Goal: Task Accomplishment & Management: Complete application form

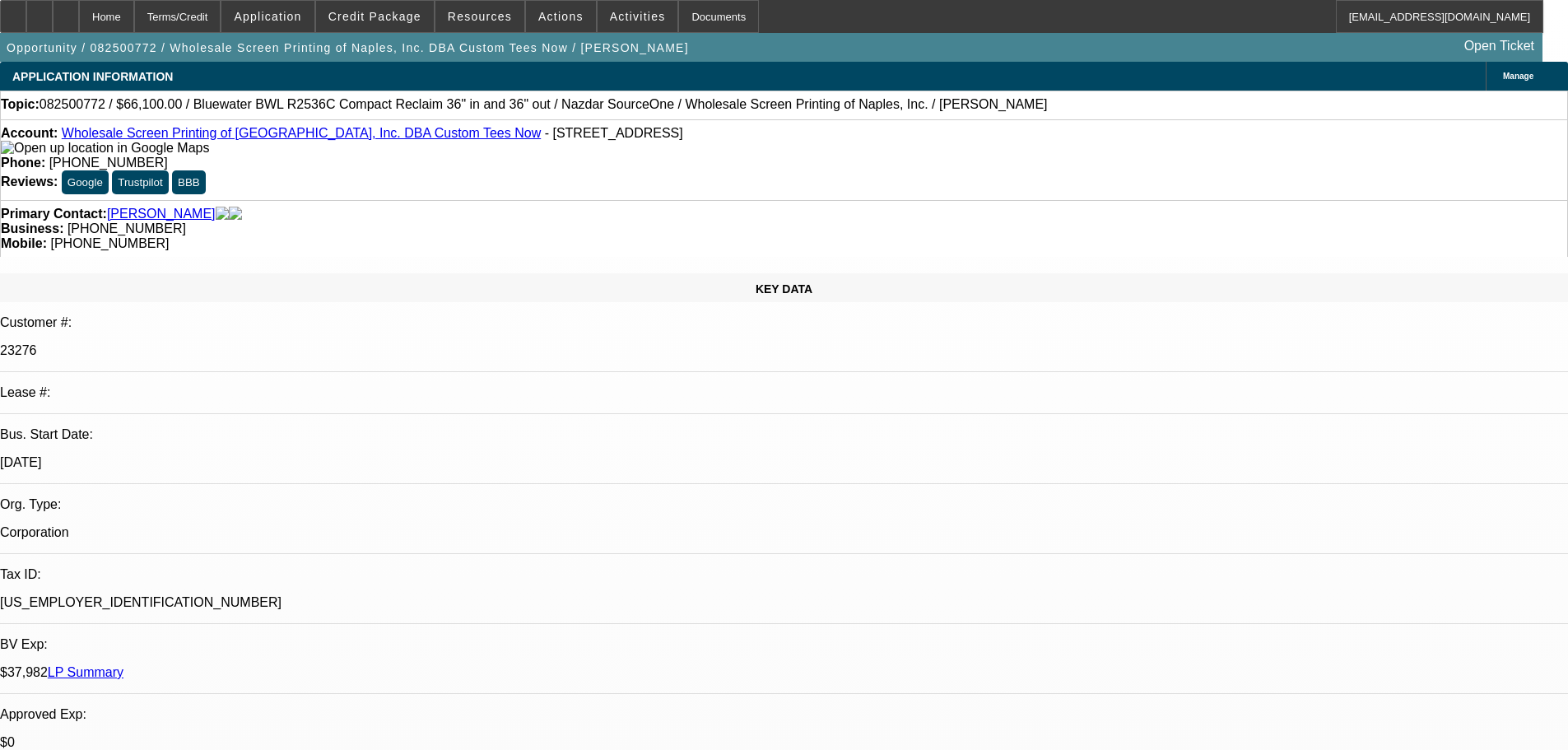
select select "0"
select select "2"
select select "0"
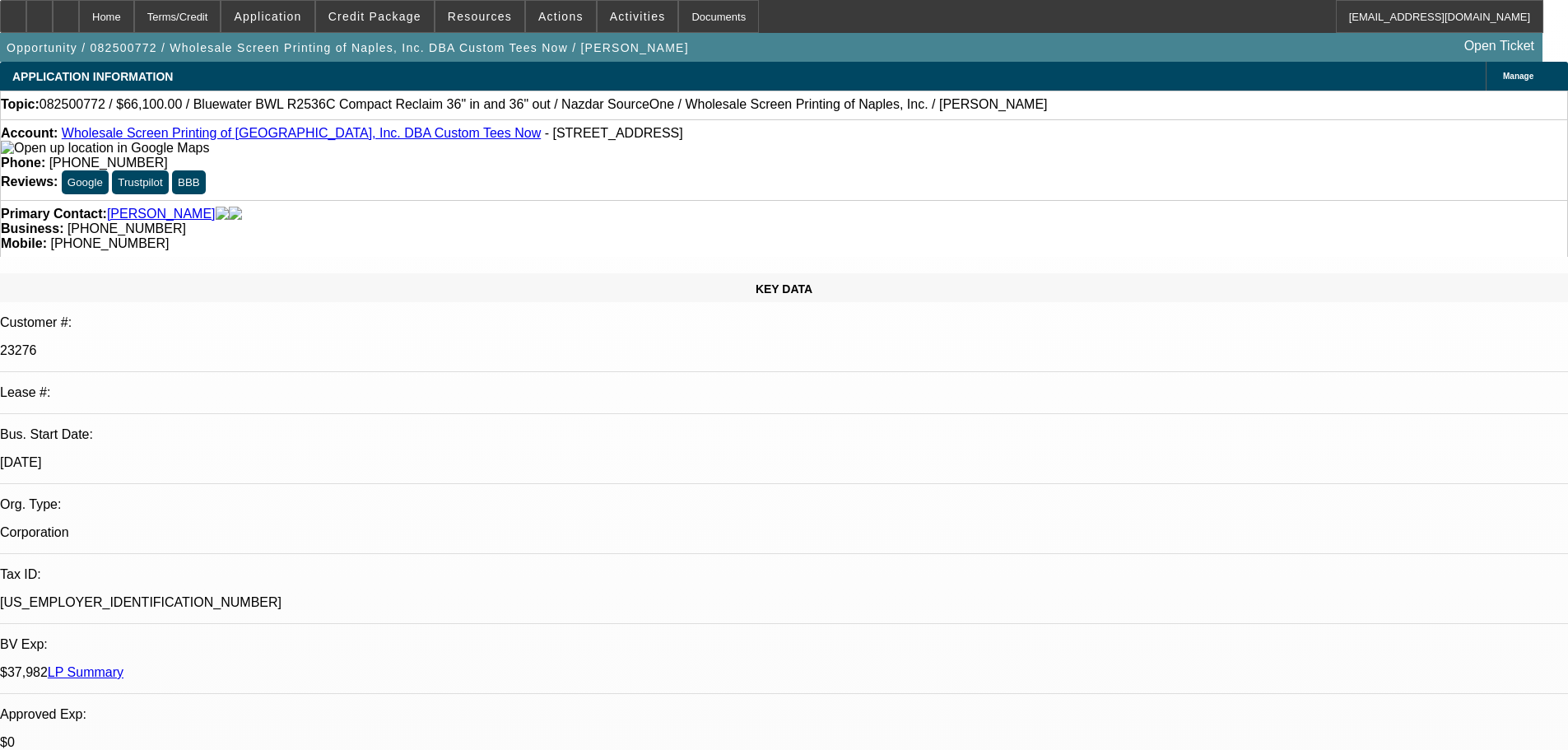
select select "0"
select select "2"
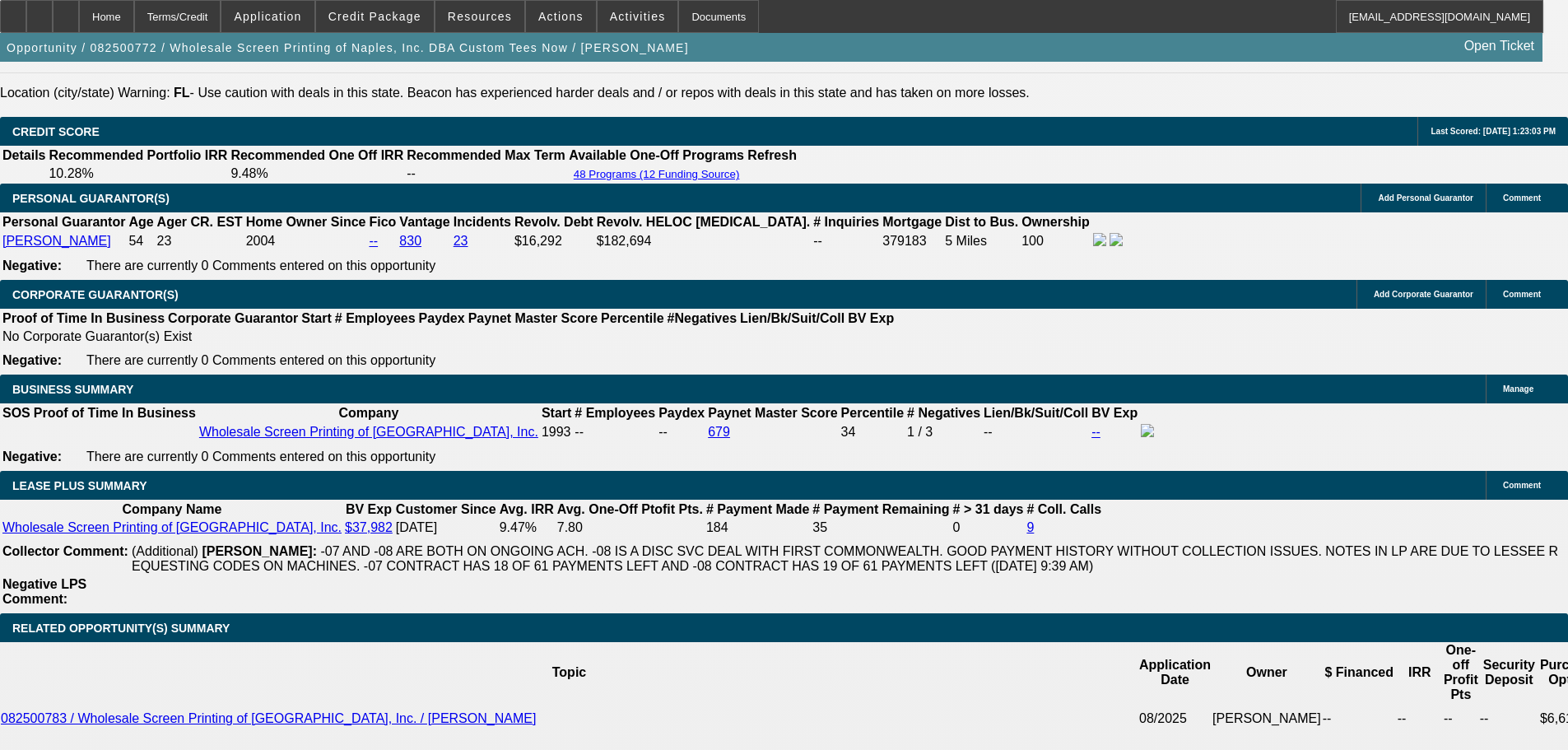
scroll to position [2716, 0]
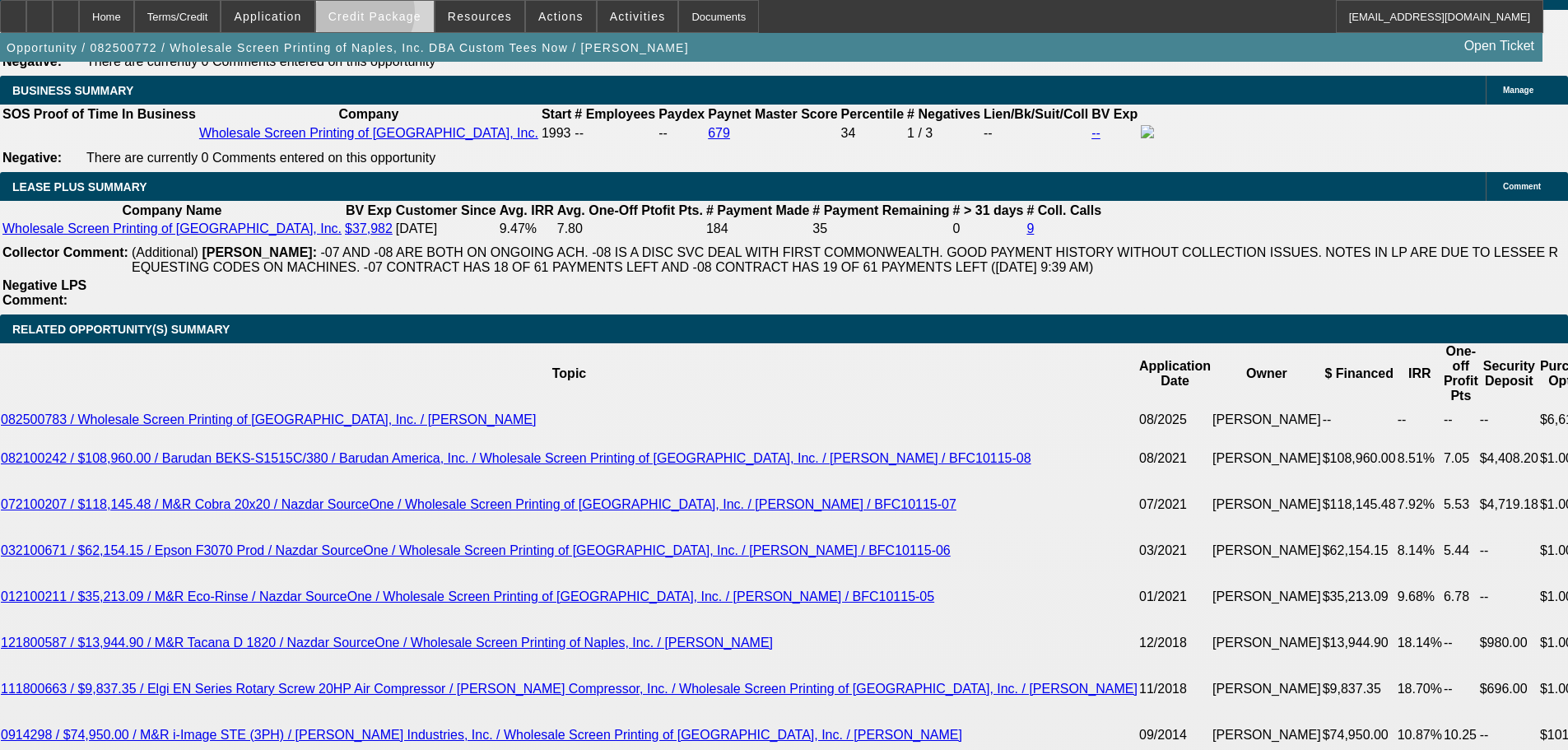
click at [387, 17] on span "Credit Package" at bounding box center [375, 17] width 93 height 13
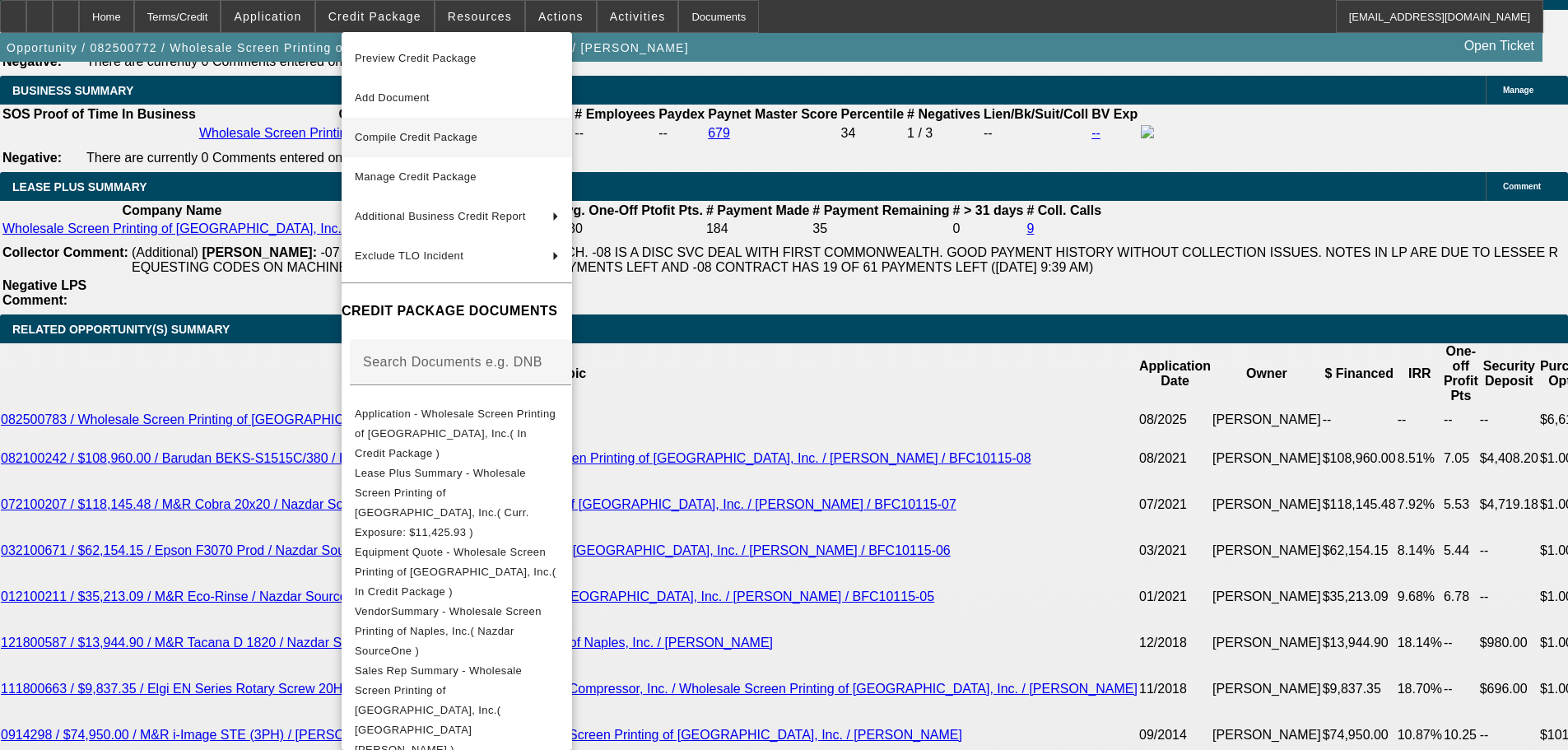
click at [478, 129] on span "Compile Credit Package" at bounding box center [457, 137] width 204 height 19
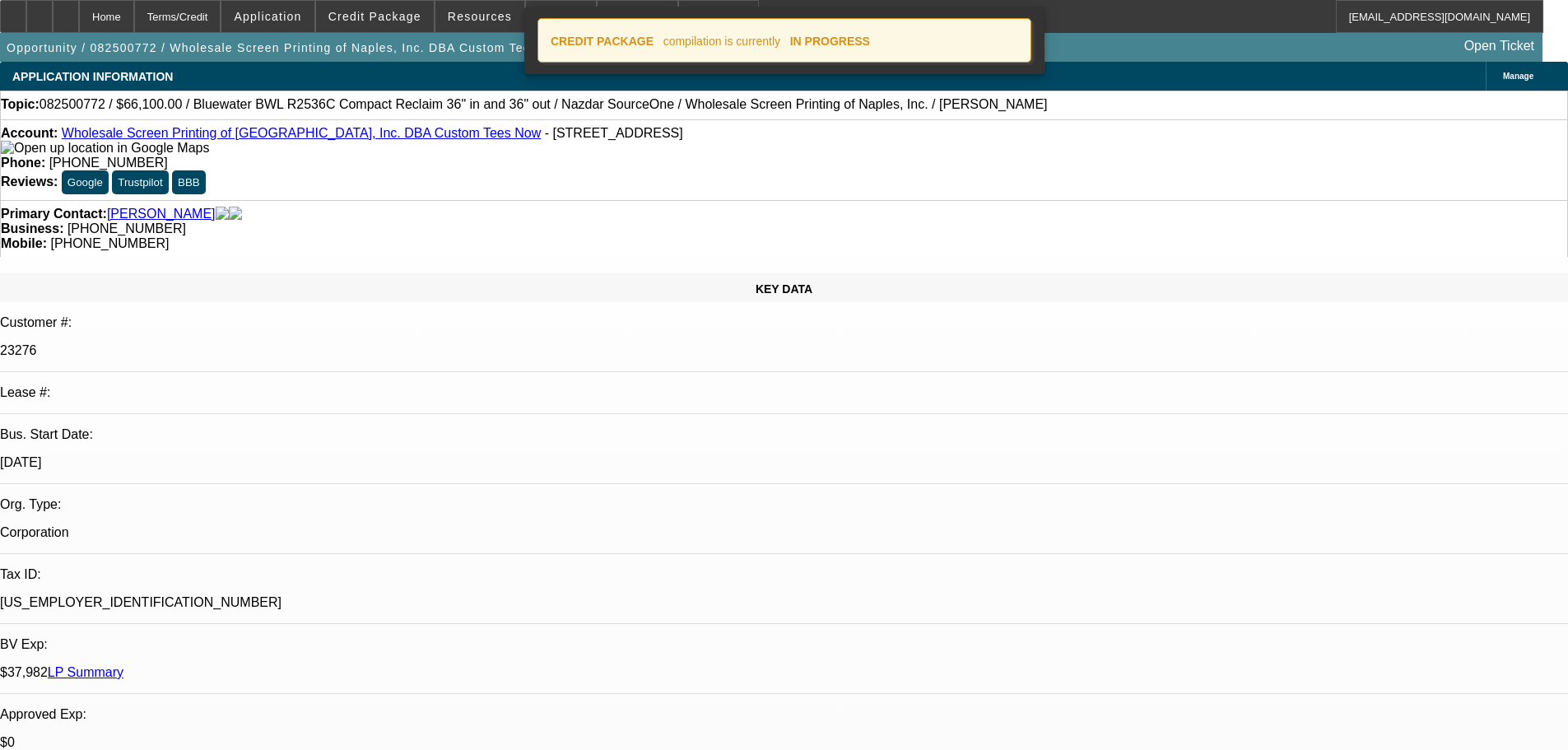
select select "0"
select select "2"
select select "0"
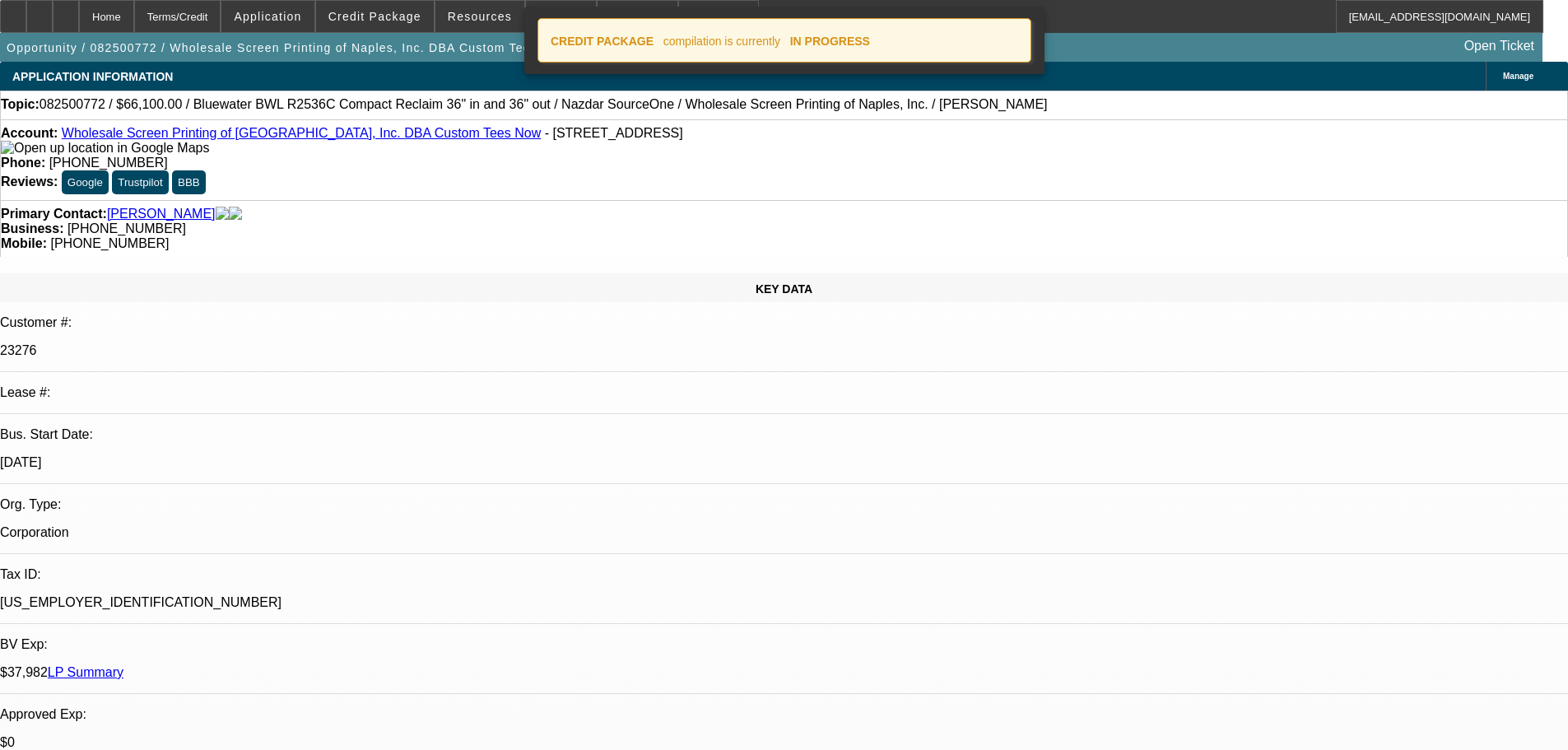
select select "0"
select select "2"
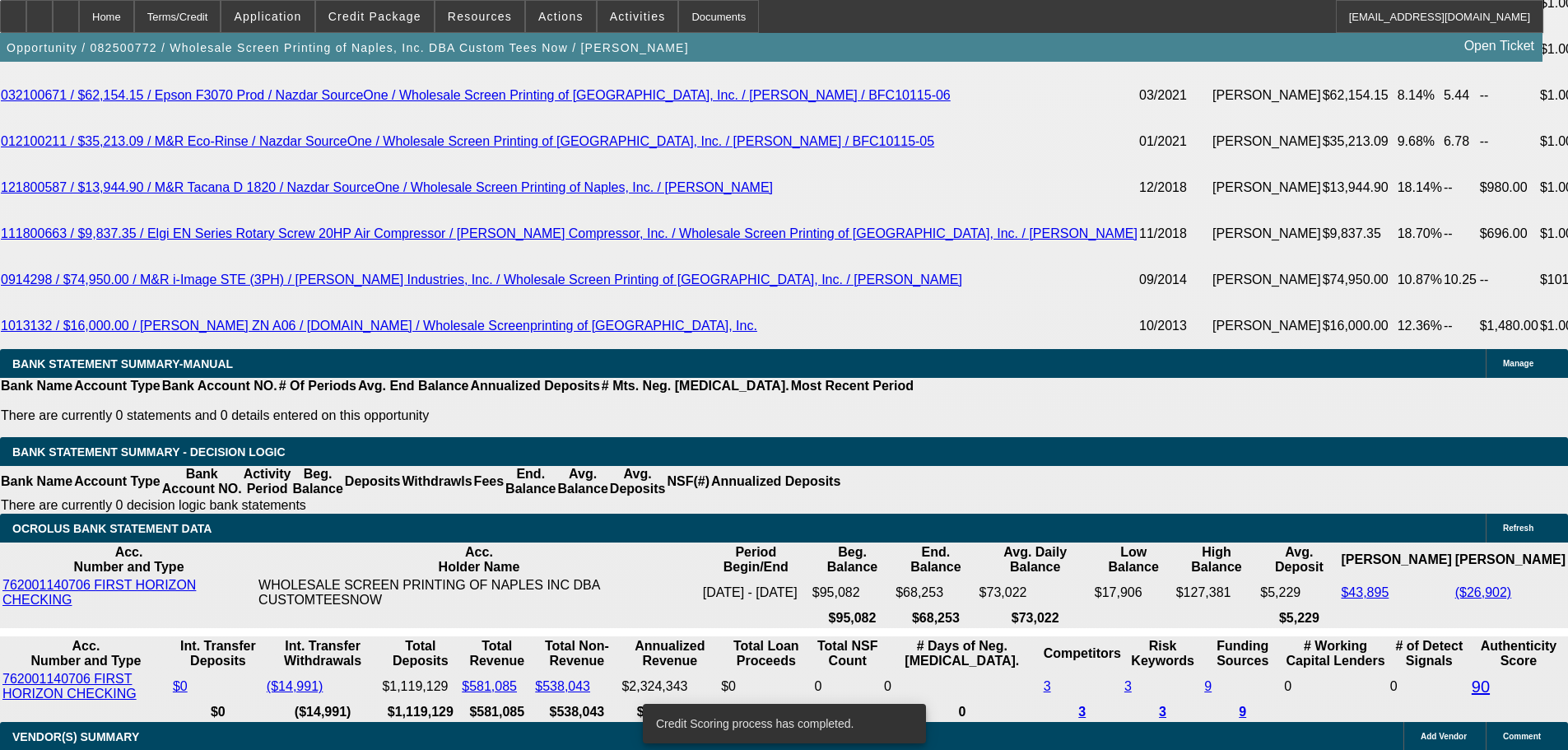
scroll to position [3203, 0]
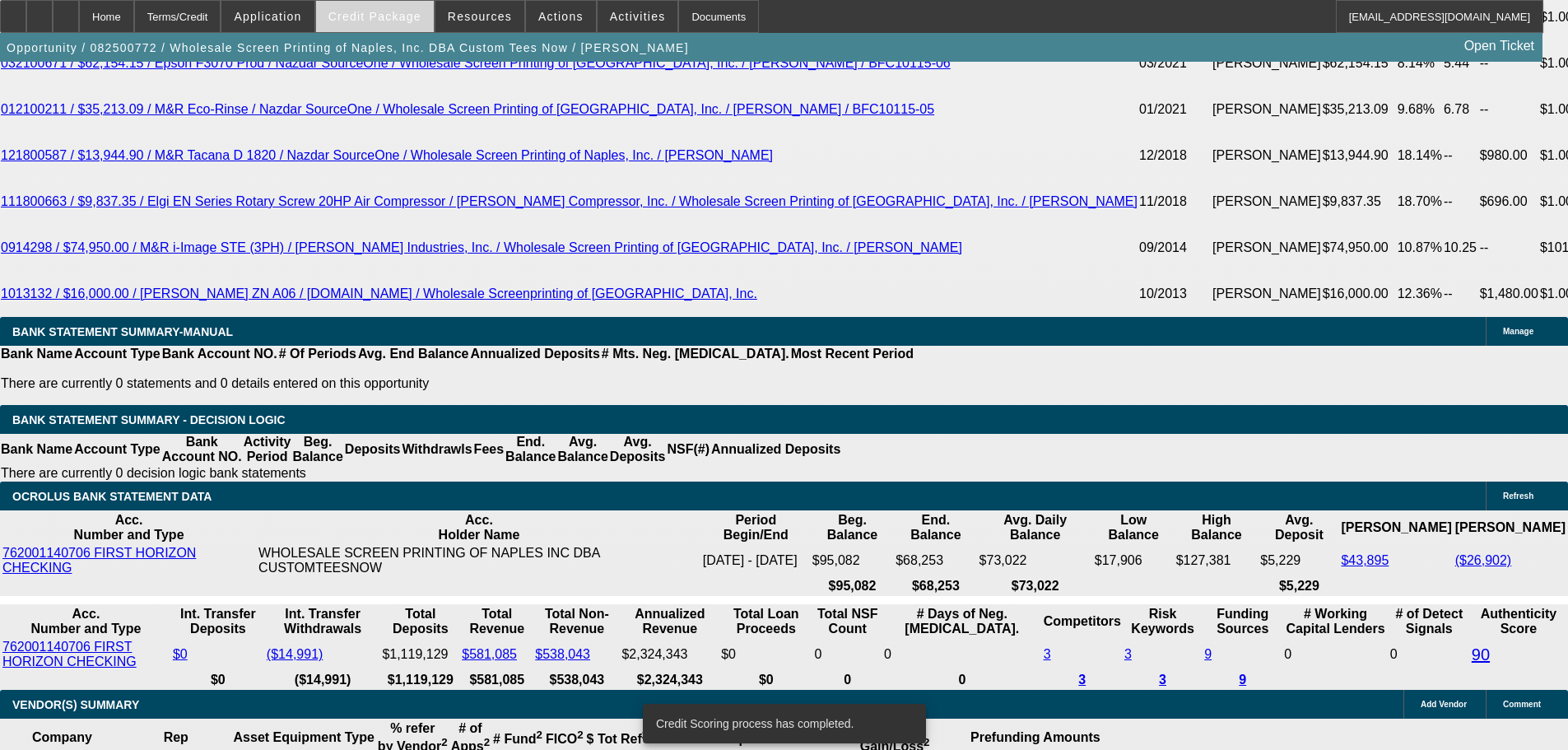
click at [404, 17] on span "Credit Package" at bounding box center [375, 17] width 93 height 13
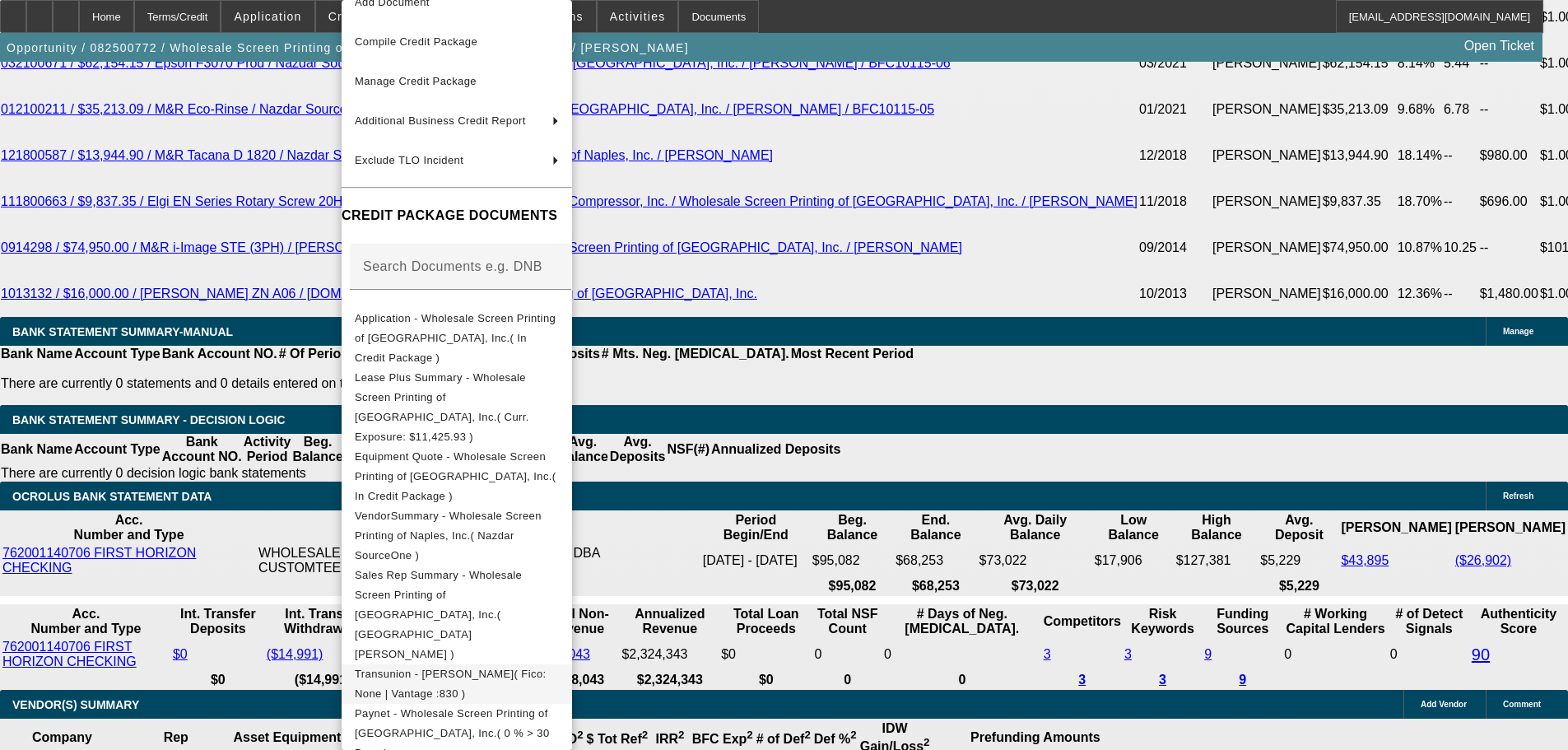
scroll to position [161, 0]
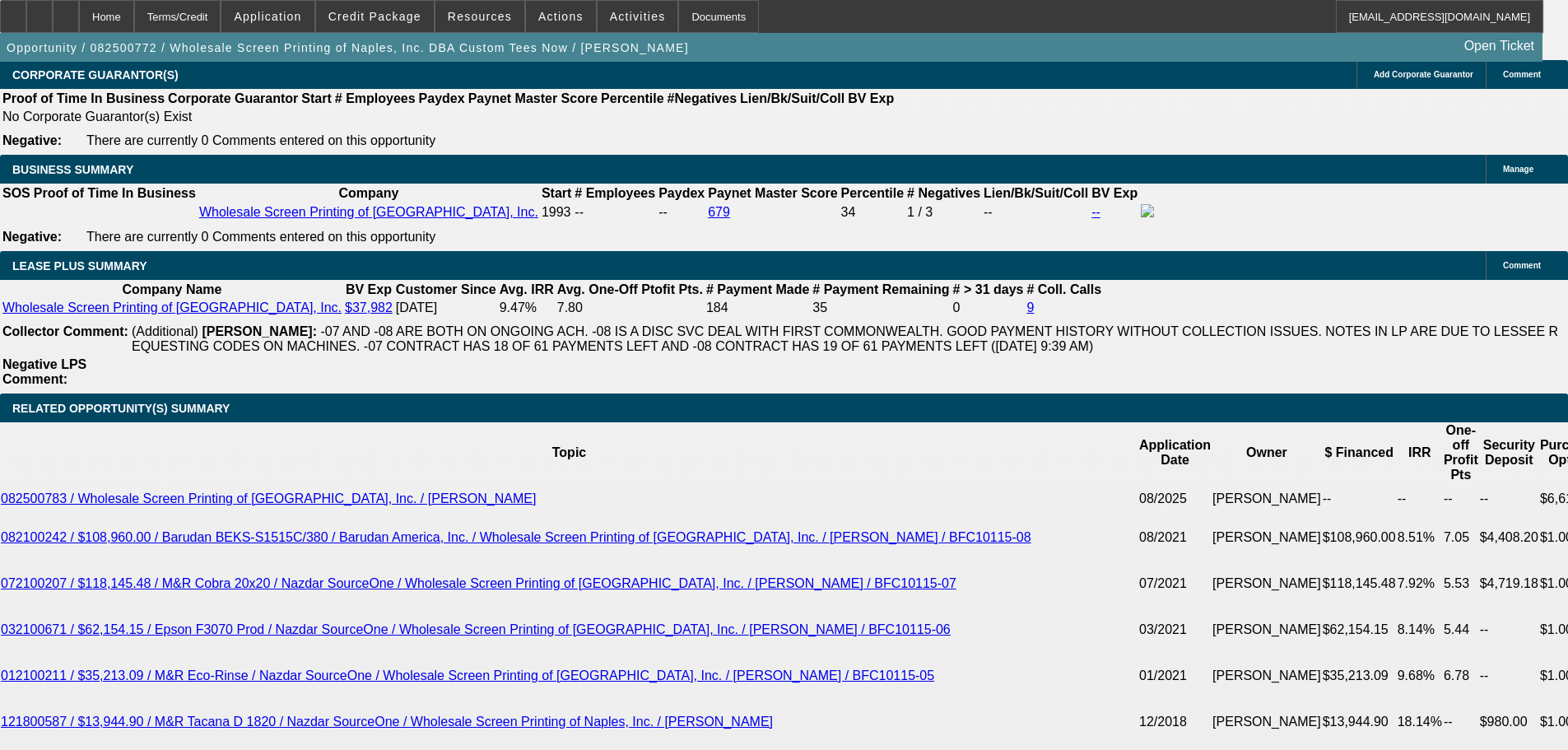
scroll to position [2627, 0]
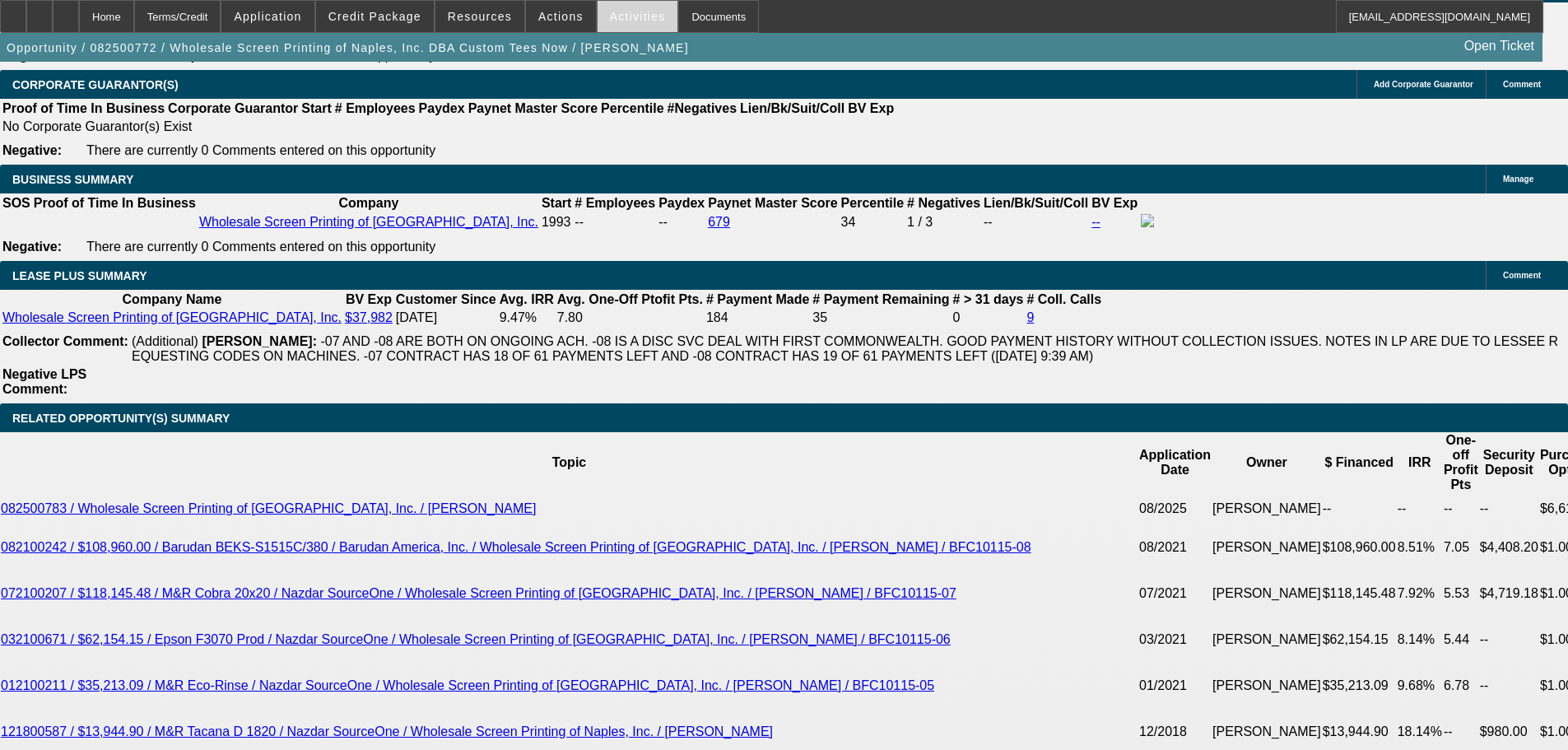
click at [597, 24] on span at bounding box center [638, 16] width 81 height 40
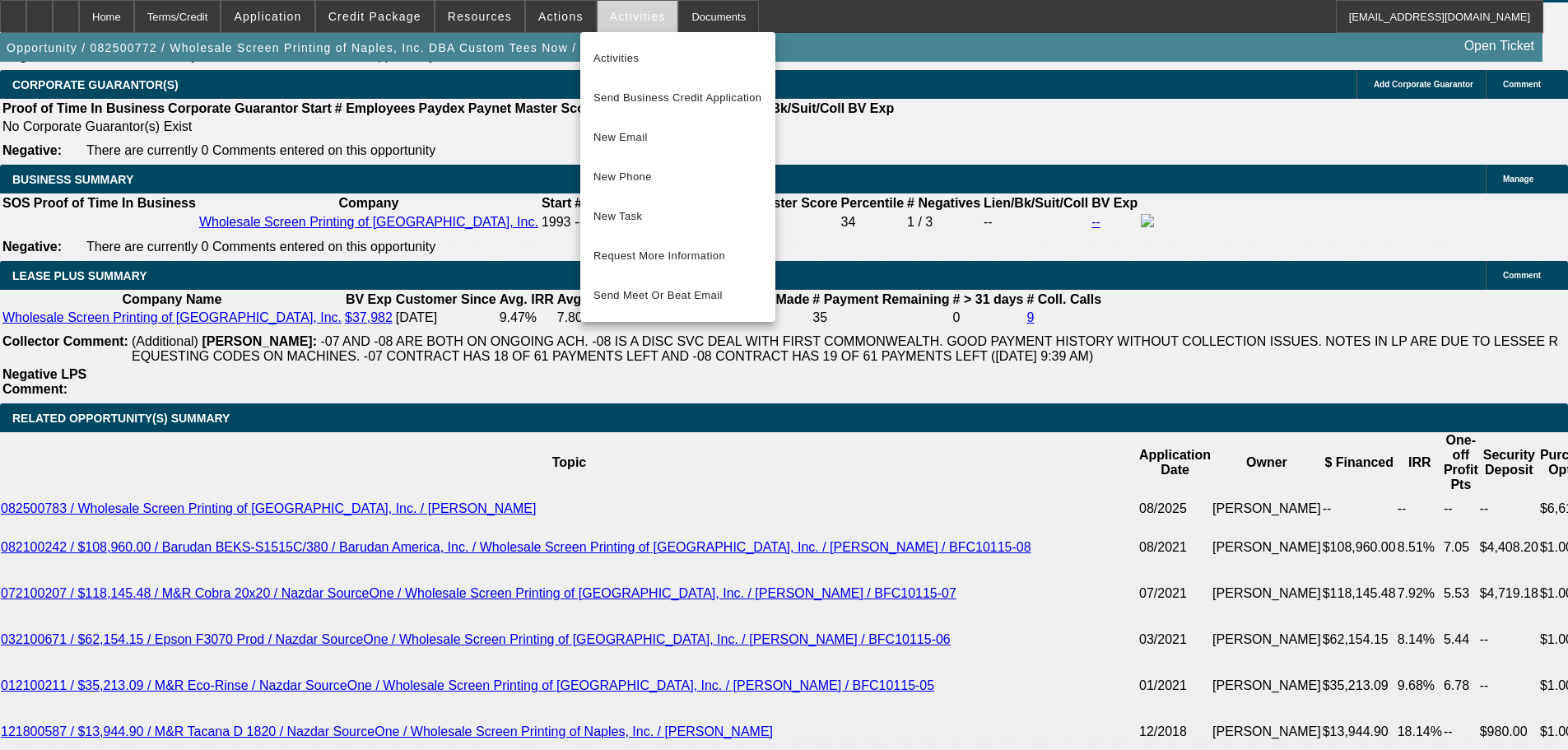
click at [597, 24] on div at bounding box center [784, 375] width 1568 height 750
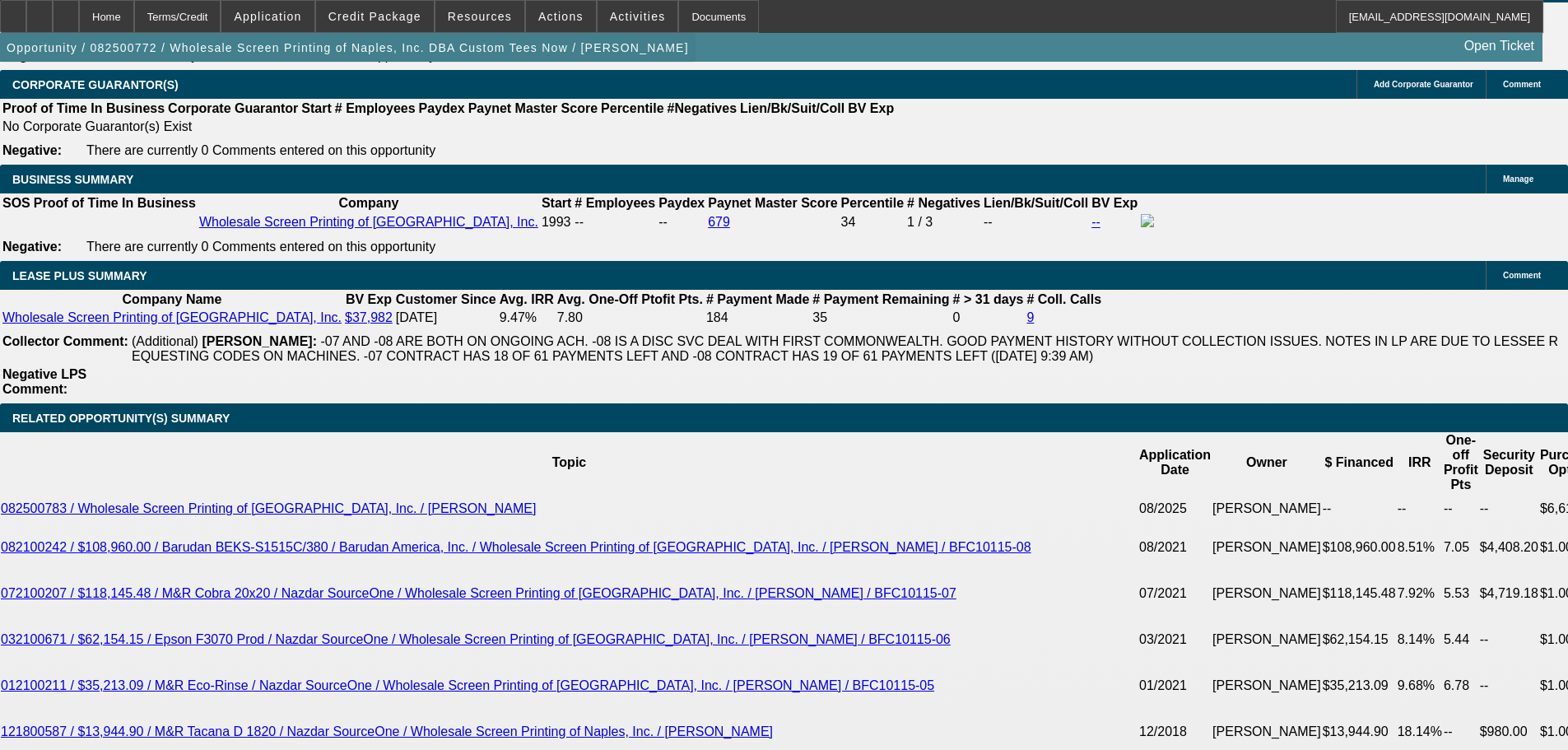
click at [534, 33] on span "button" at bounding box center [348, 47] width 695 height 40
click at [534, 30] on span at bounding box center [560, 16] width 70 height 40
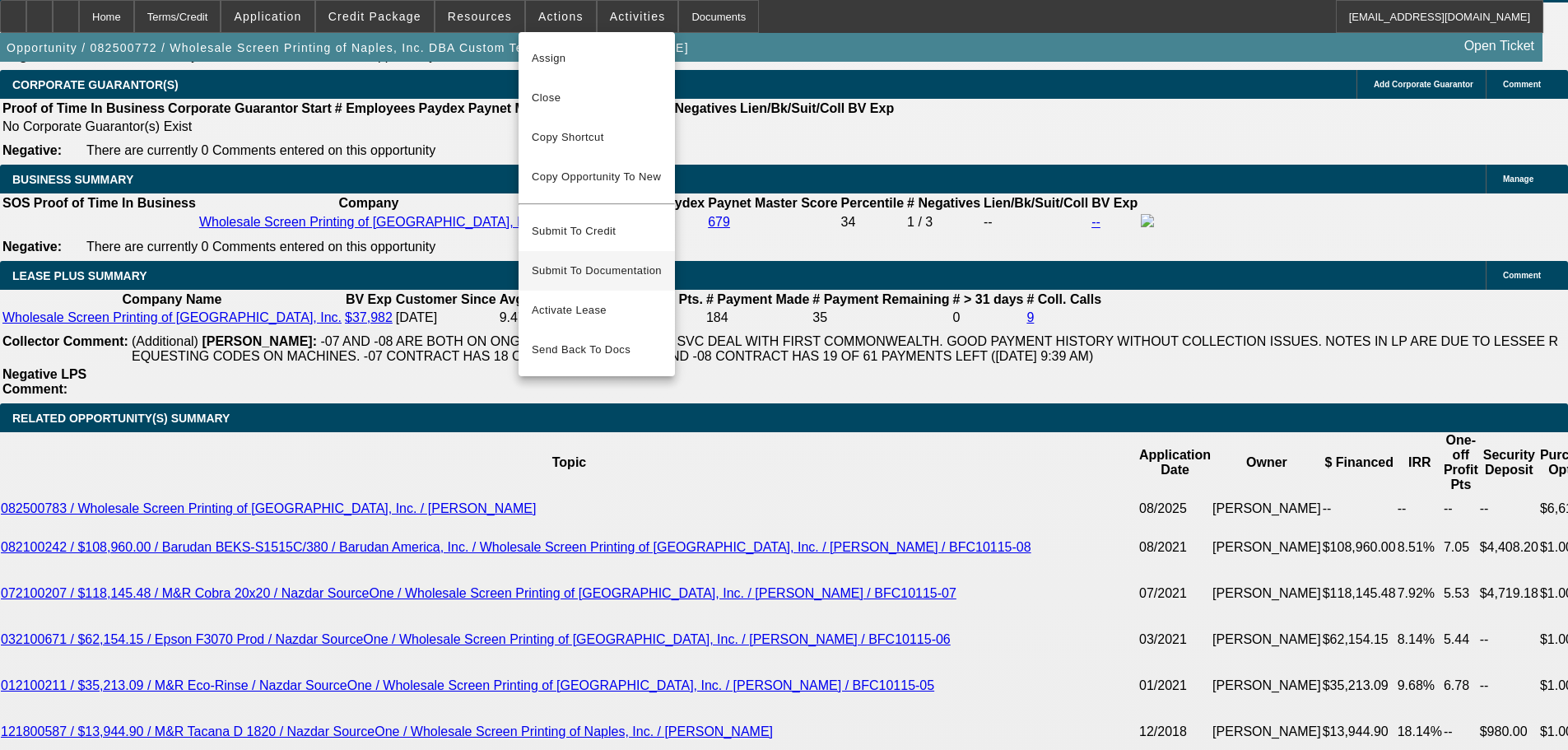
click at [591, 262] on span "Submit To Documentation" at bounding box center [597, 270] width 130 height 19
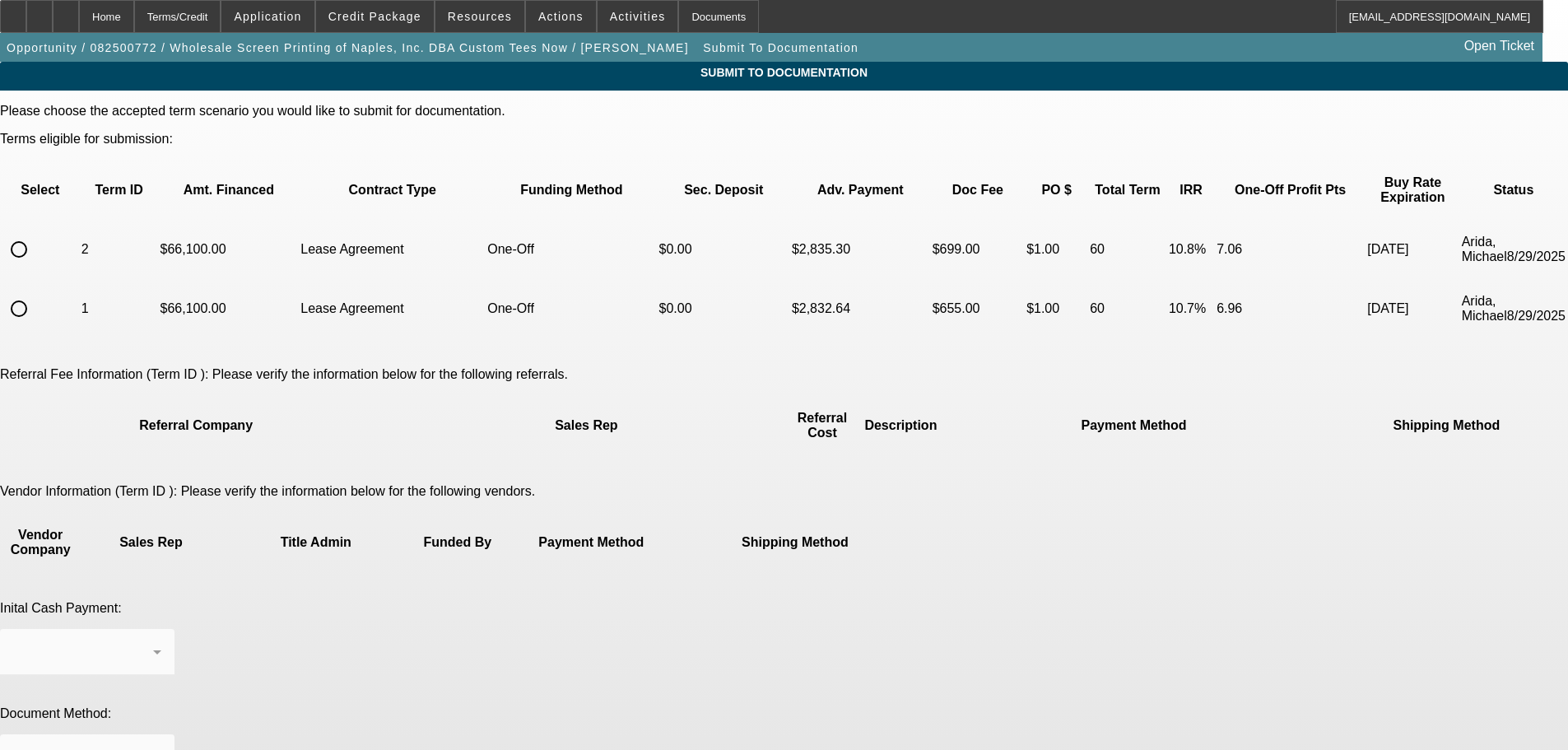
click at [35, 233] on input "radio" at bounding box center [19, 249] width 33 height 33
radio input "true"
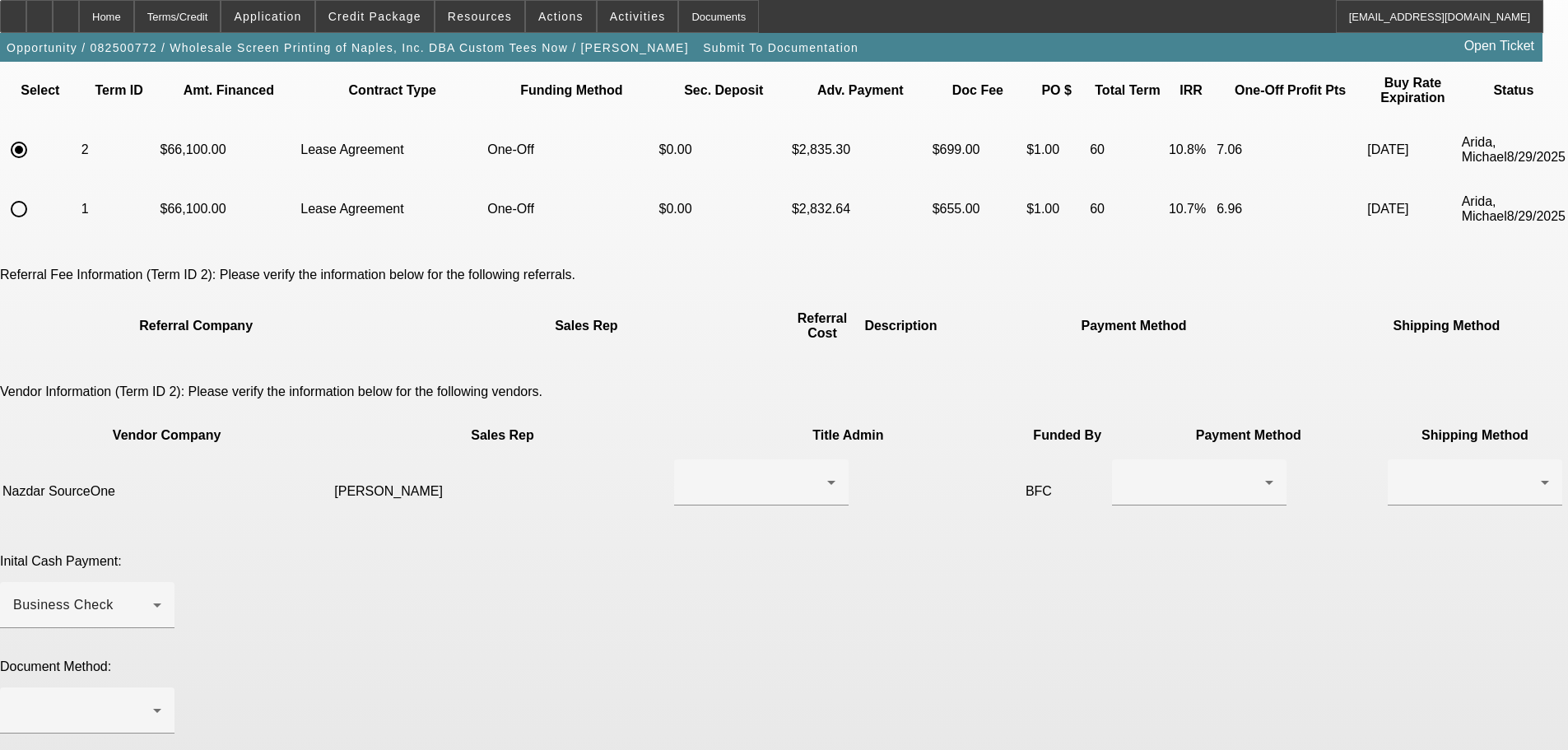
scroll to position [247, 0]
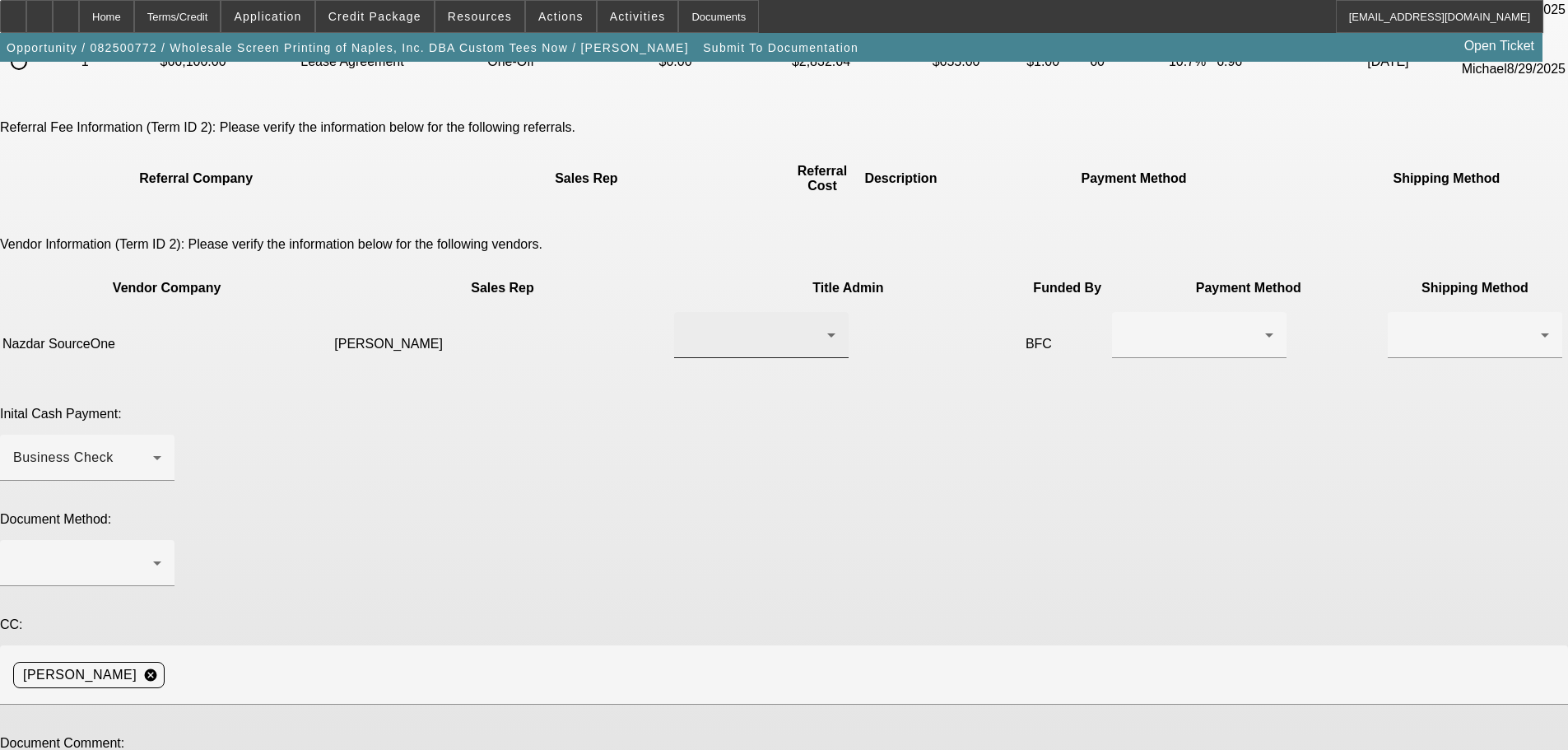
click at [702, 312] on div at bounding box center [762, 335] width 149 height 46
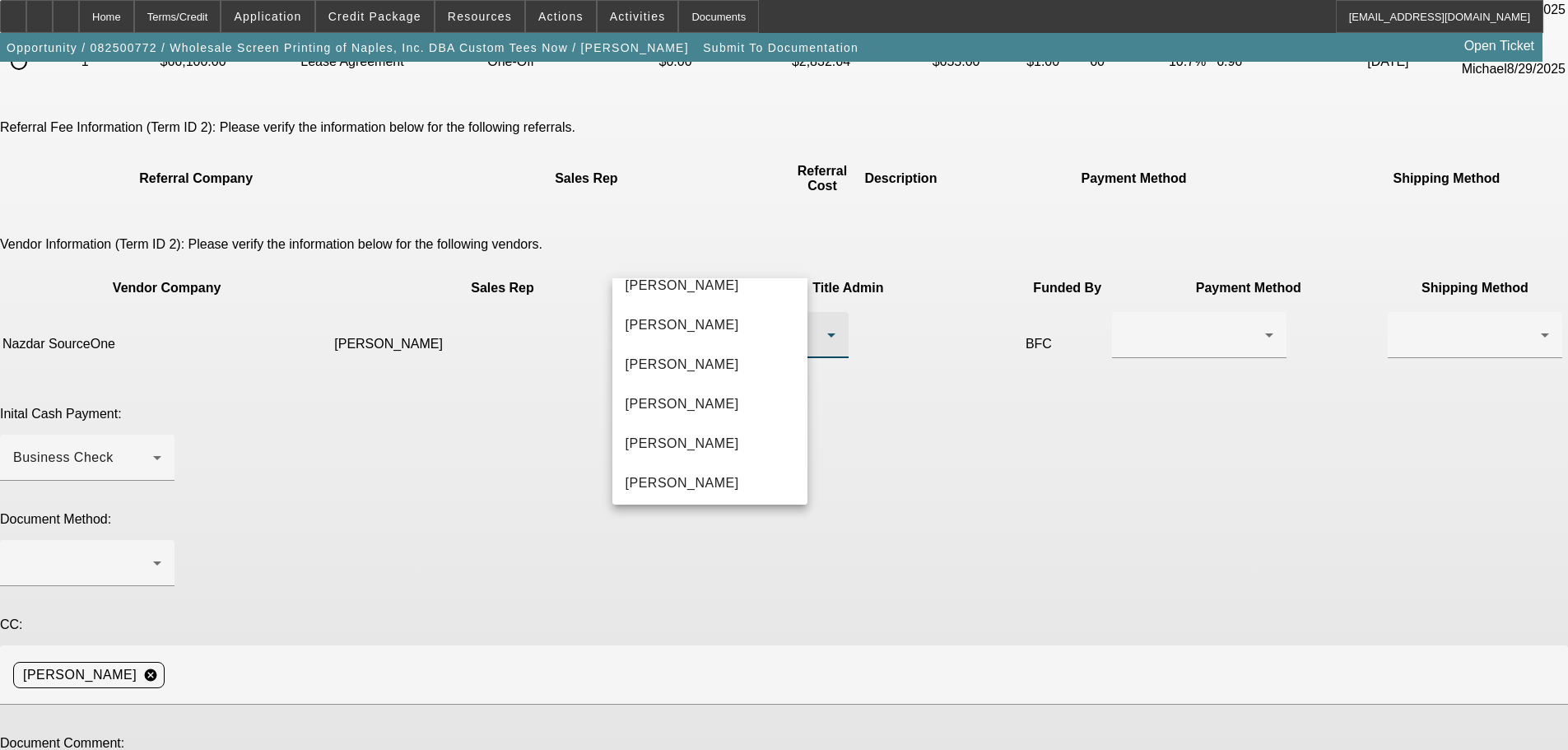
scroll to position [576, 0]
click at [715, 429] on mat-option "[PERSON_NAME]" at bounding box center [711, 440] width 196 height 40
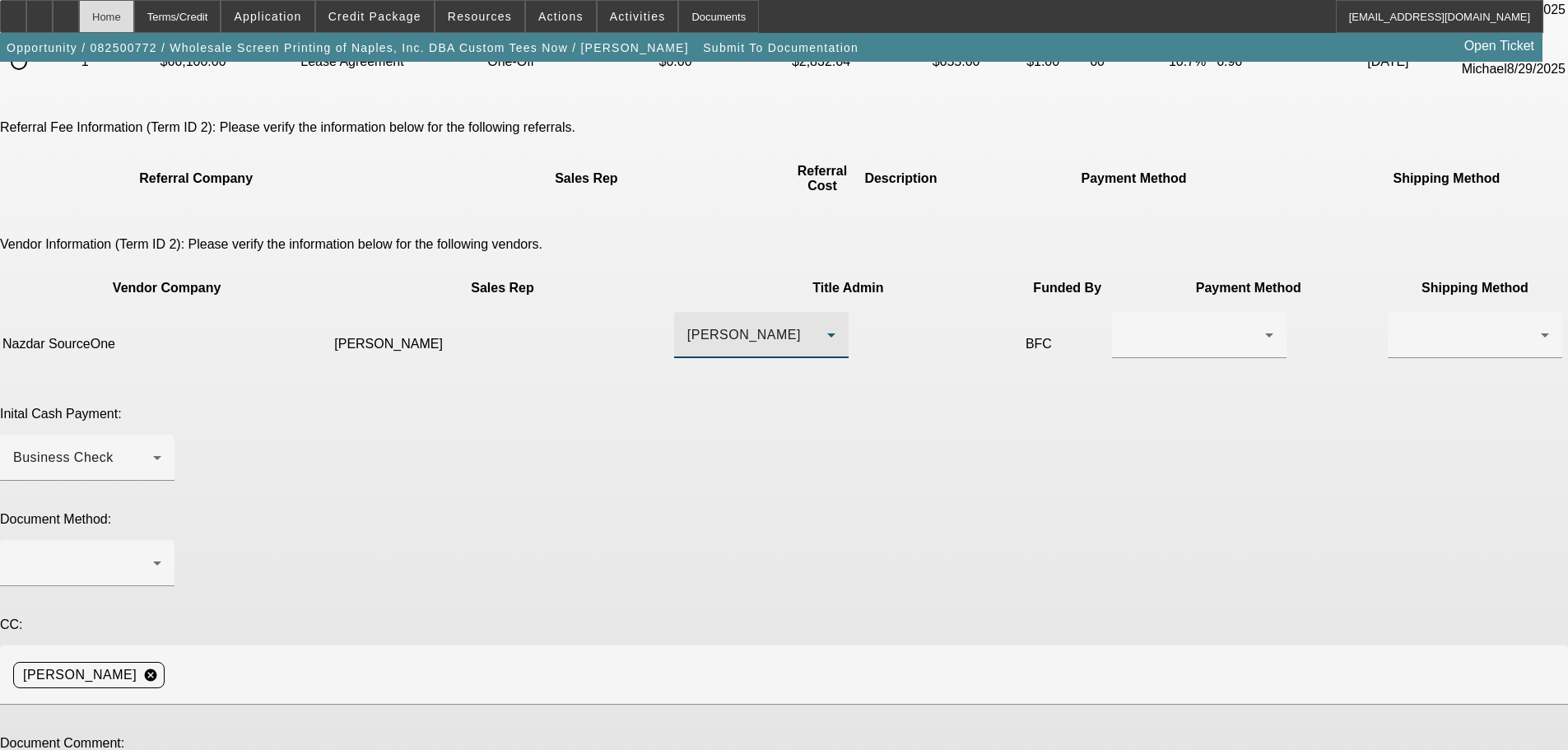
click at [134, 17] on div "Home" at bounding box center [106, 16] width 55 height 33
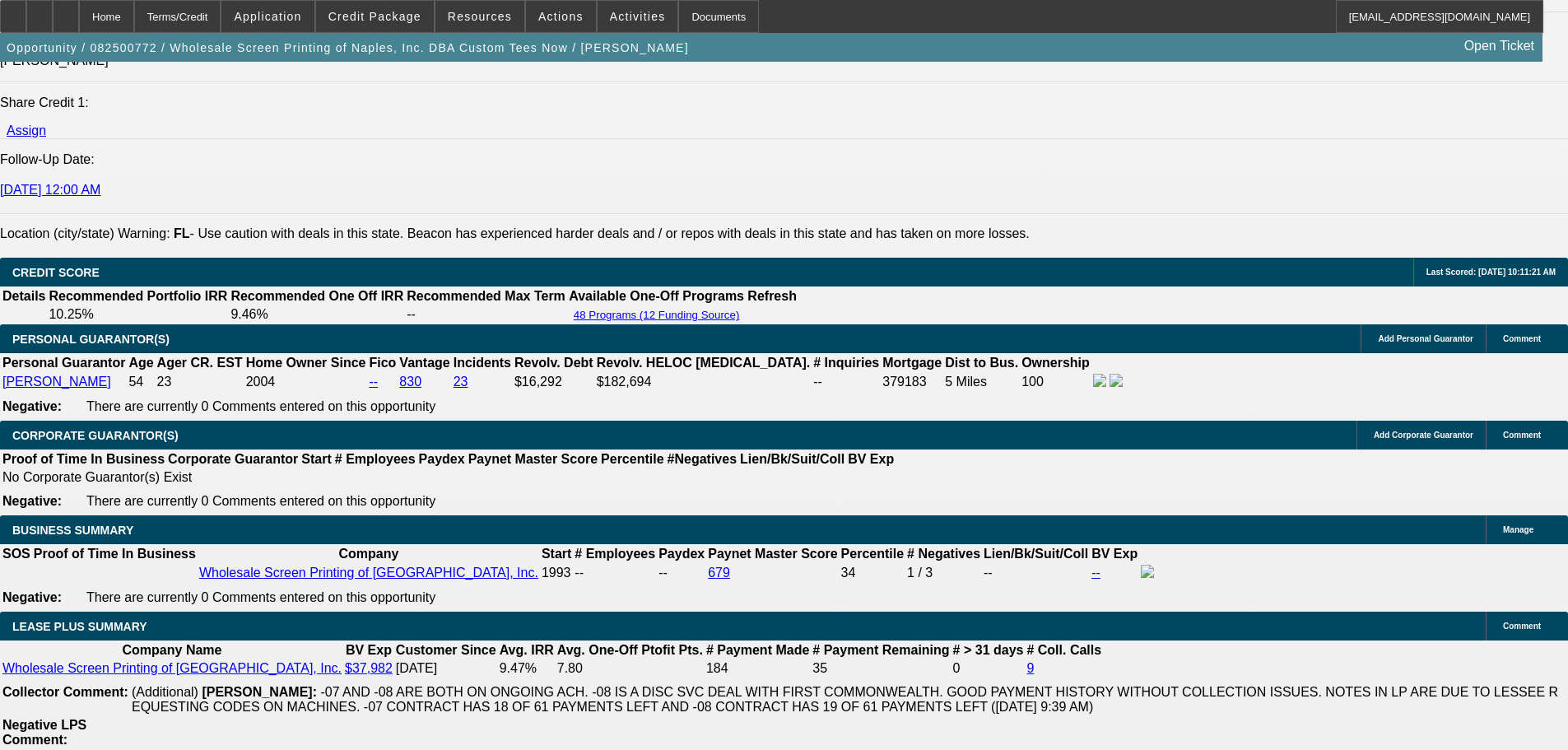
select select "0"
select select "2"
select select "0"
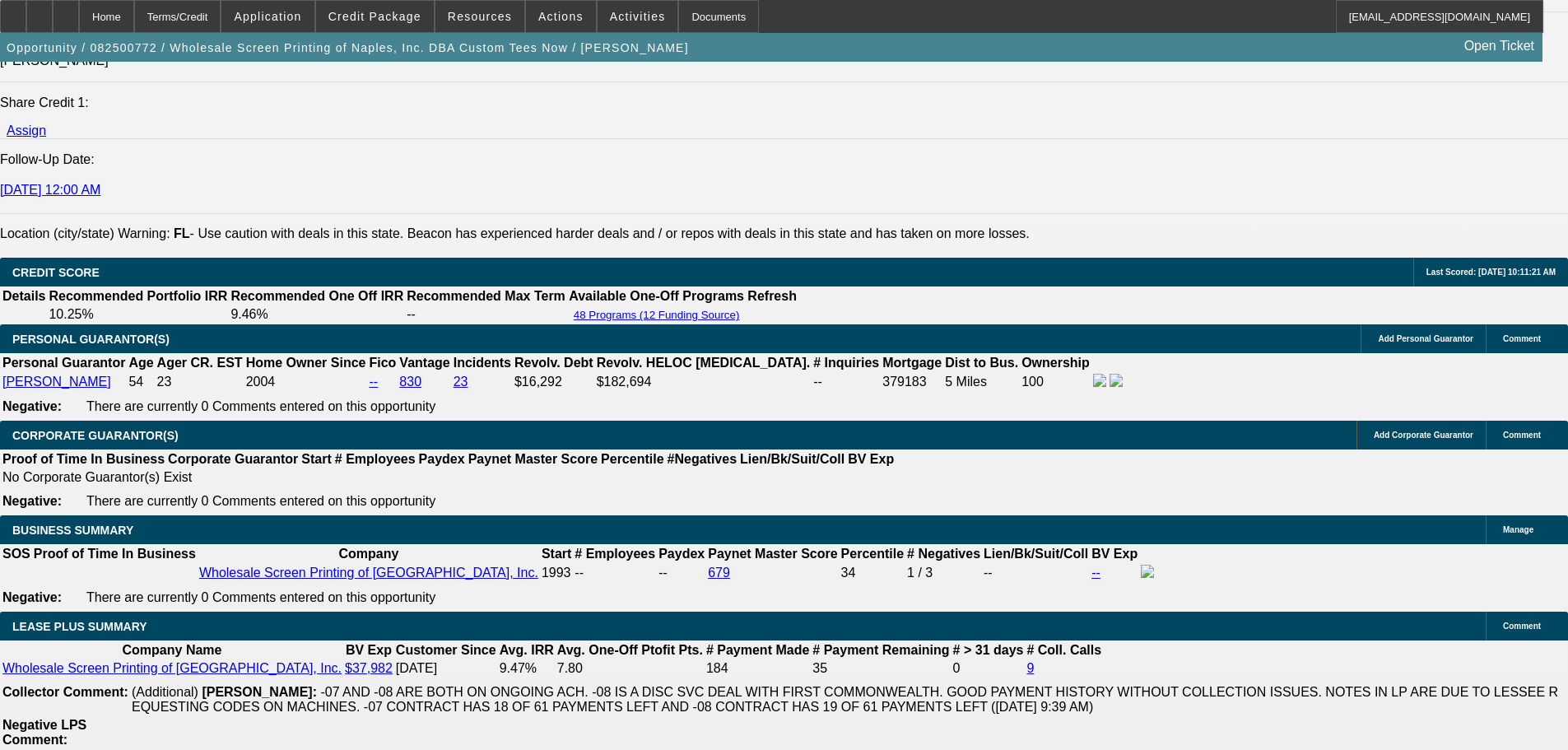
select select "0"
select select "2"
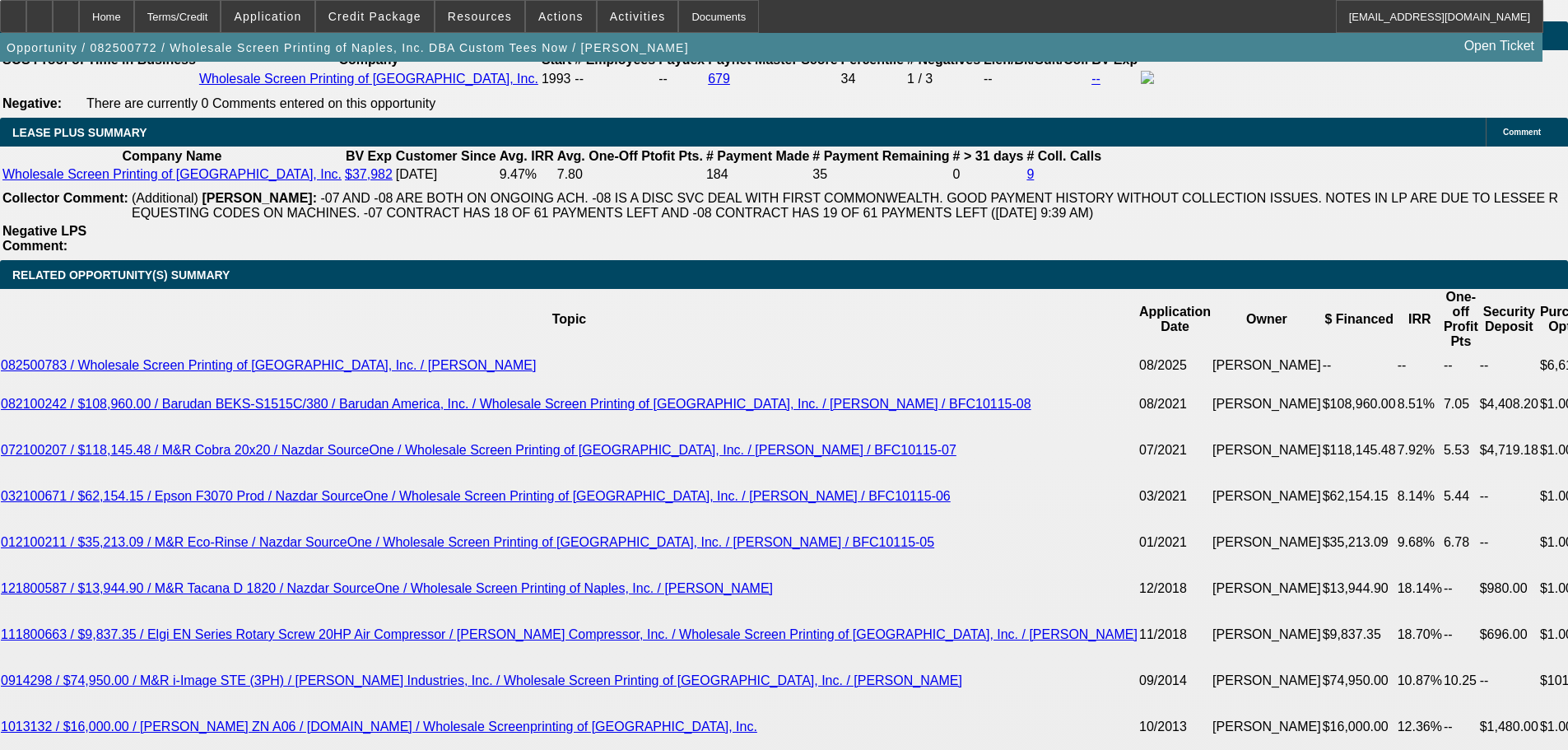
scroll to position [3100, 0]
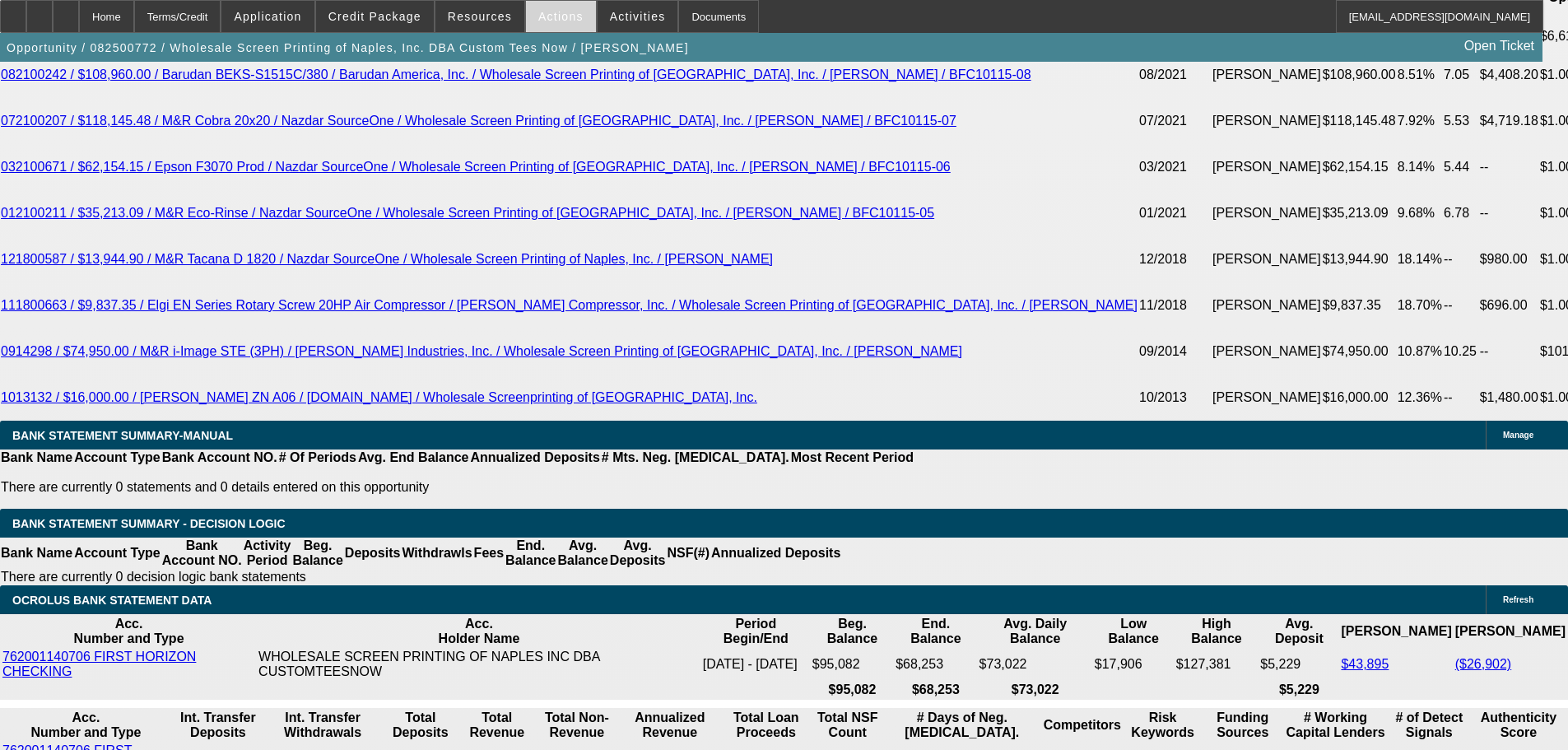
click at [551, 26] on span at bounding box center [560, 16] width 70 height 40
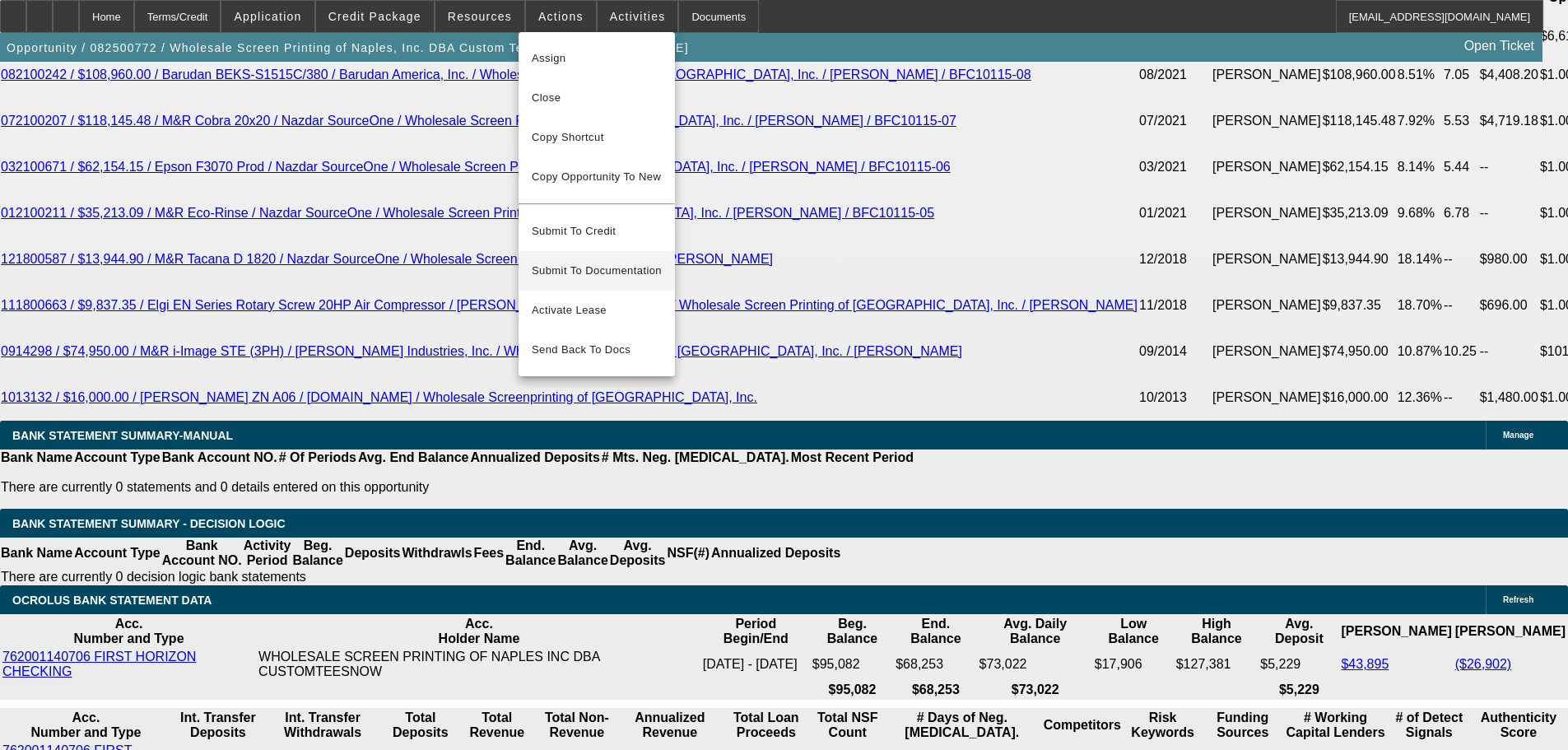
click at [631, 261] on span "Submit To Documentation" at bounding box center [597, 270] width 130 height 19
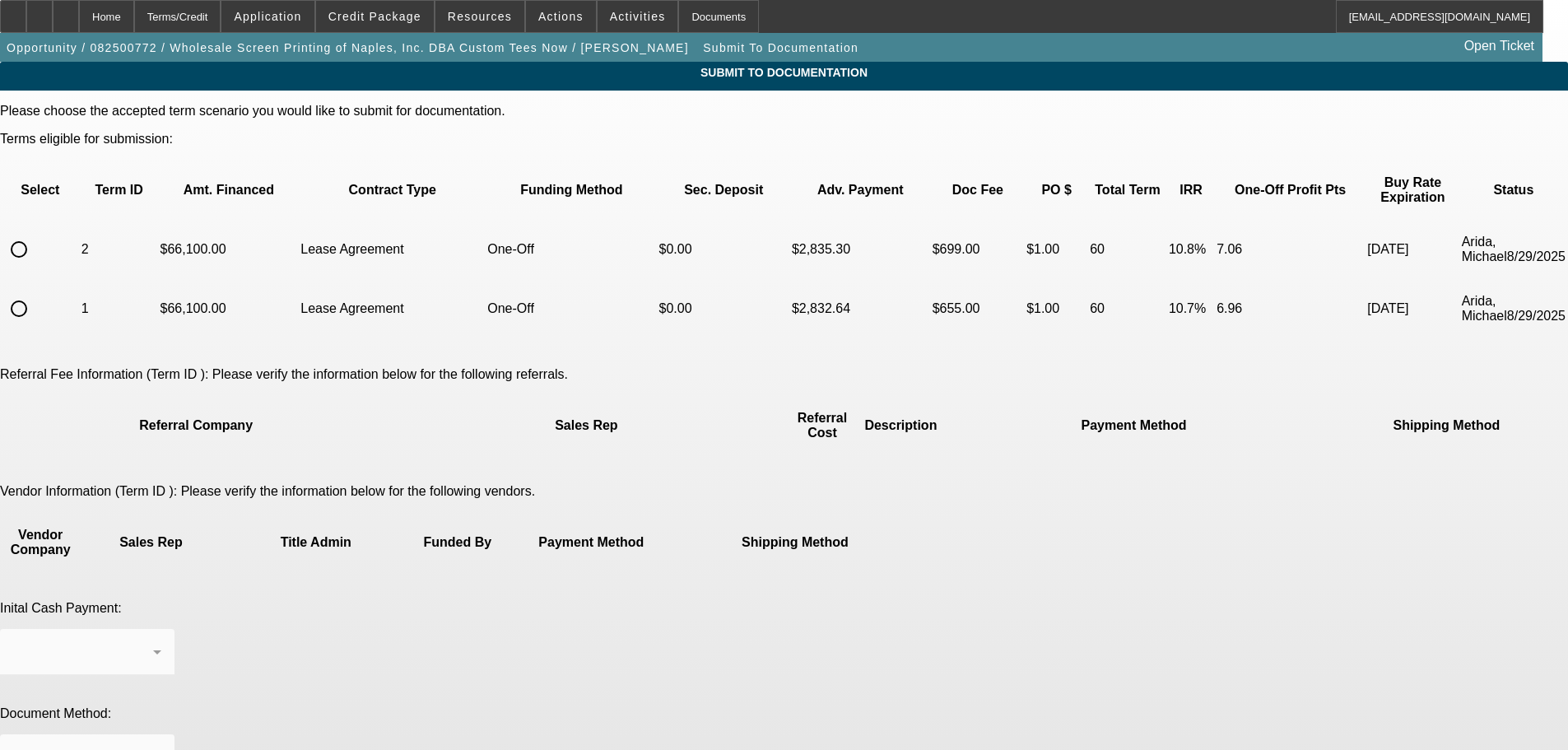
click at [35, 233] on input "radio" at bounding box center [19, 249] width 33 height 33
radio input "true"
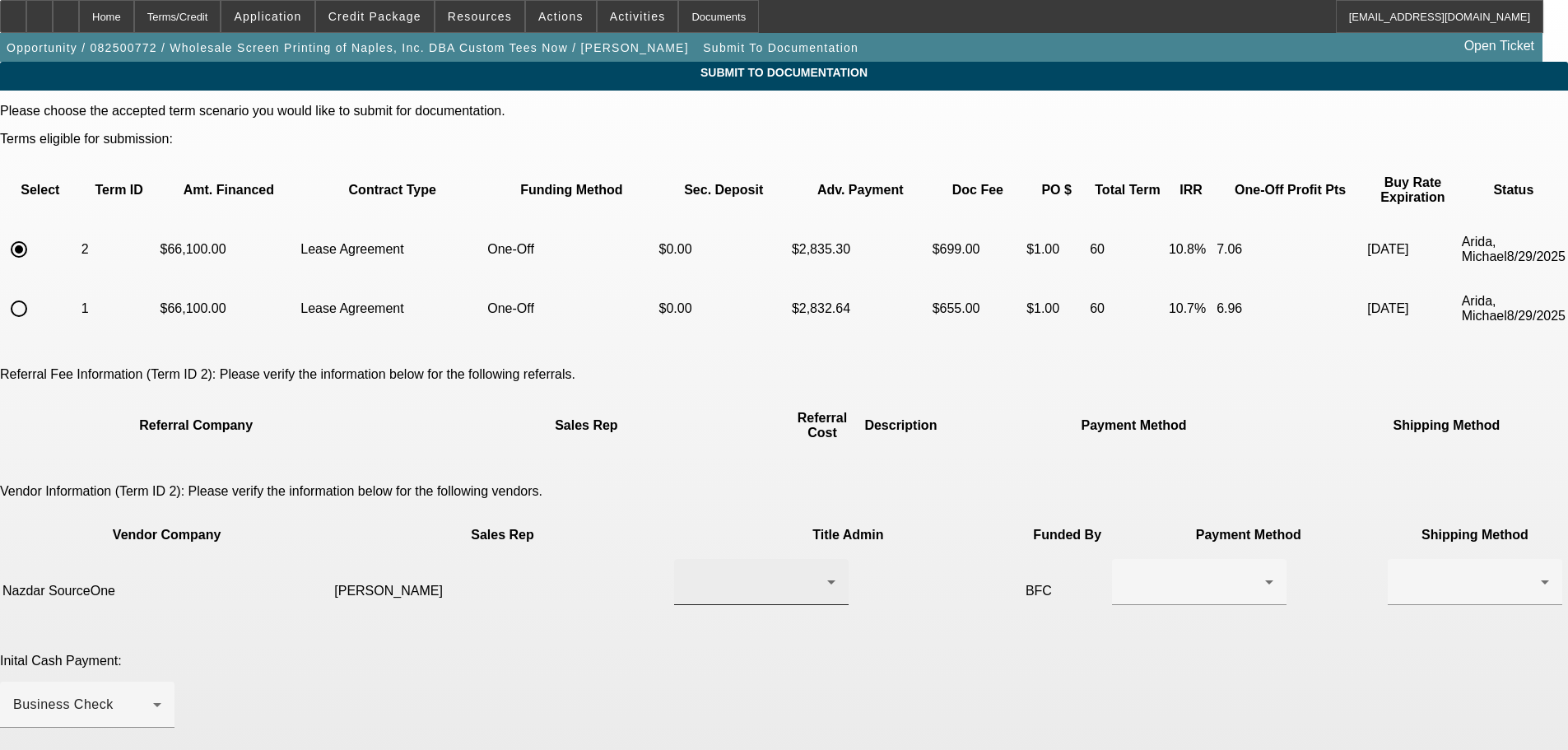
click at [726, 572] on div at bounding box center [758, 581] width 140 height 19
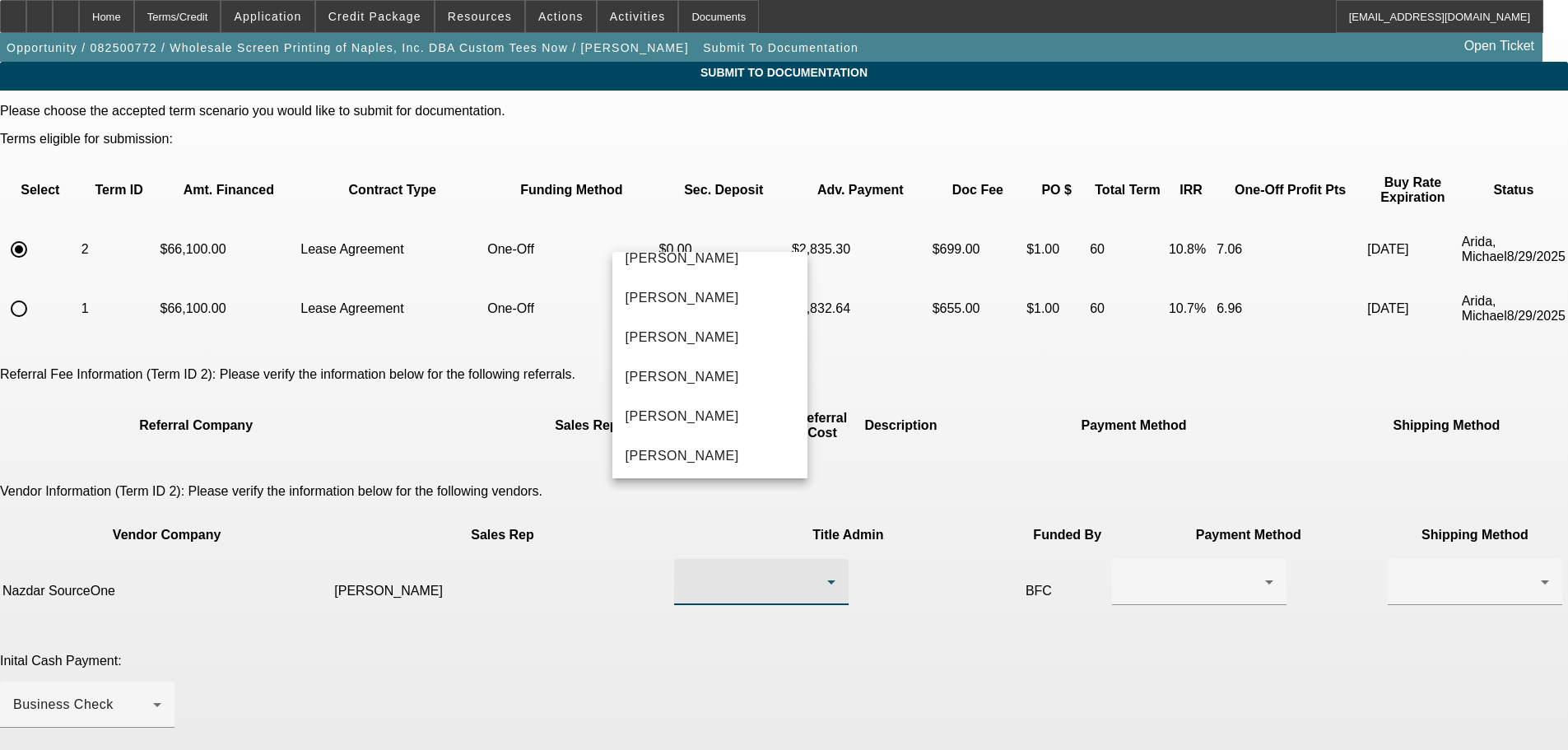
scroll to position [576, 0]
click at [743, 413] on mat-option "[PERSON_NAME]" at bounding box center [711, 413] width 196 height 40
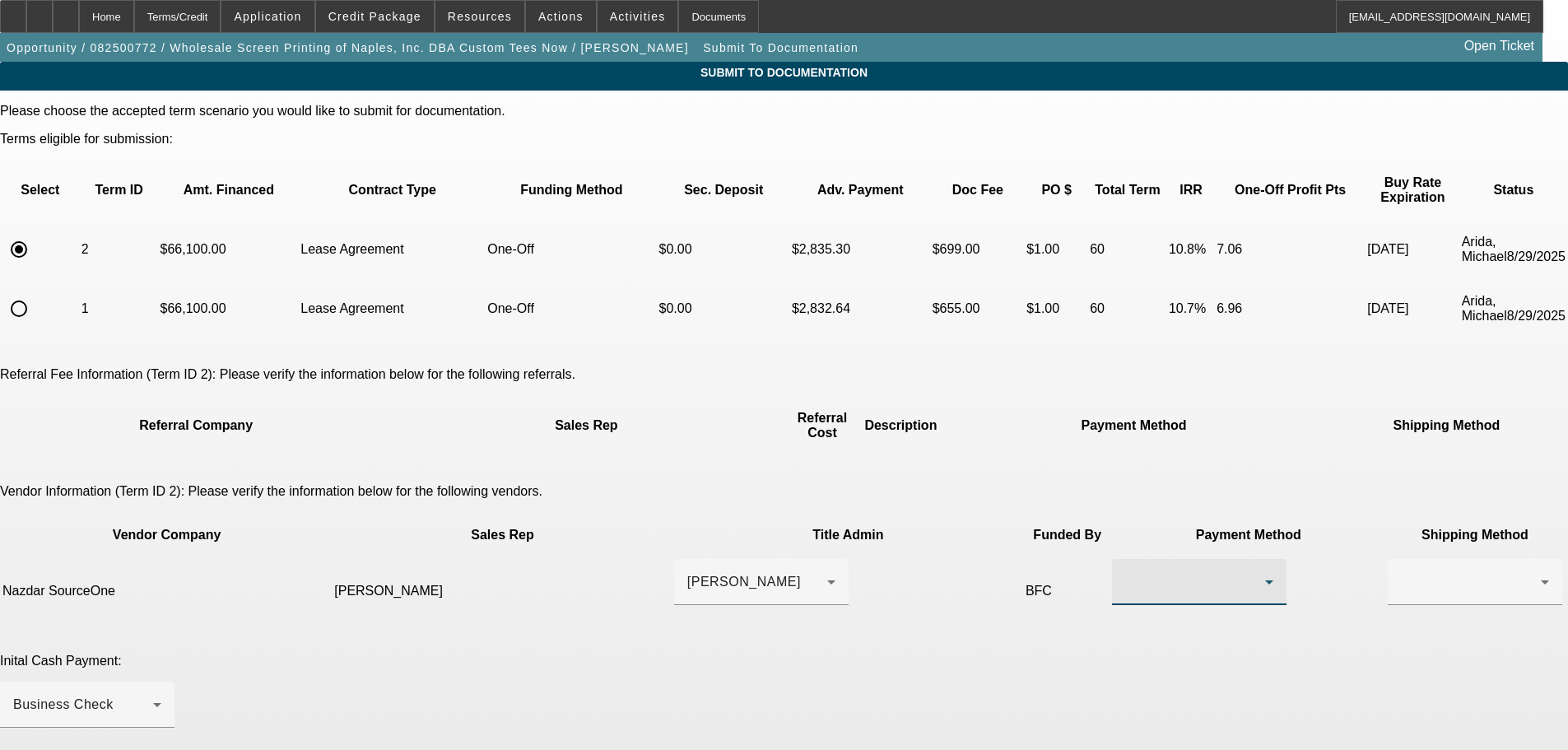
click at [1126, 572] on div at bounding box center [1196, 581] width 140 height 19
click at [931, 587] on span "Wire Transfer" at bounding box center [923, 591] width 84 height 19
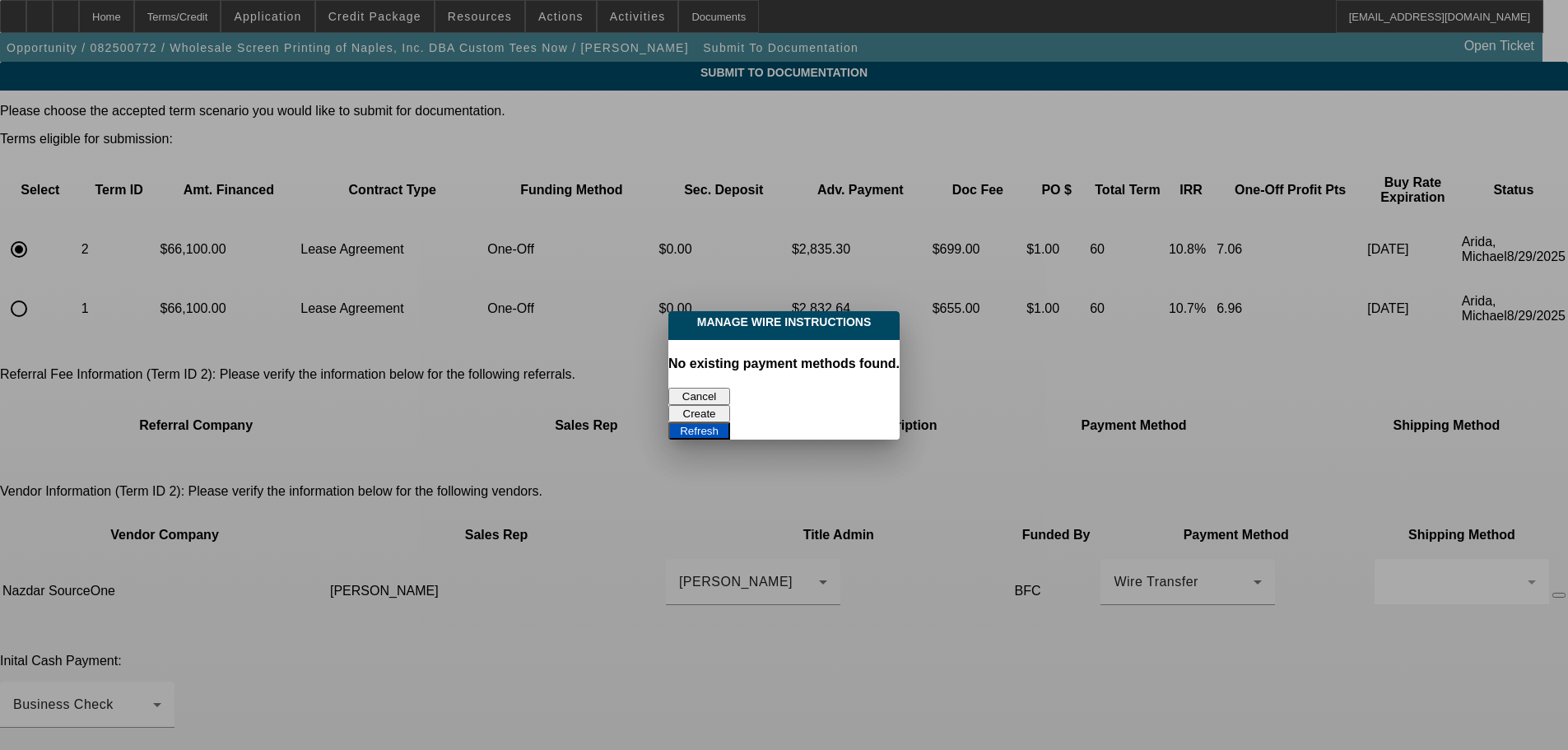
click at [704, 387] on button "Cancel" at bounding box center [699, 396] width 62 height 17
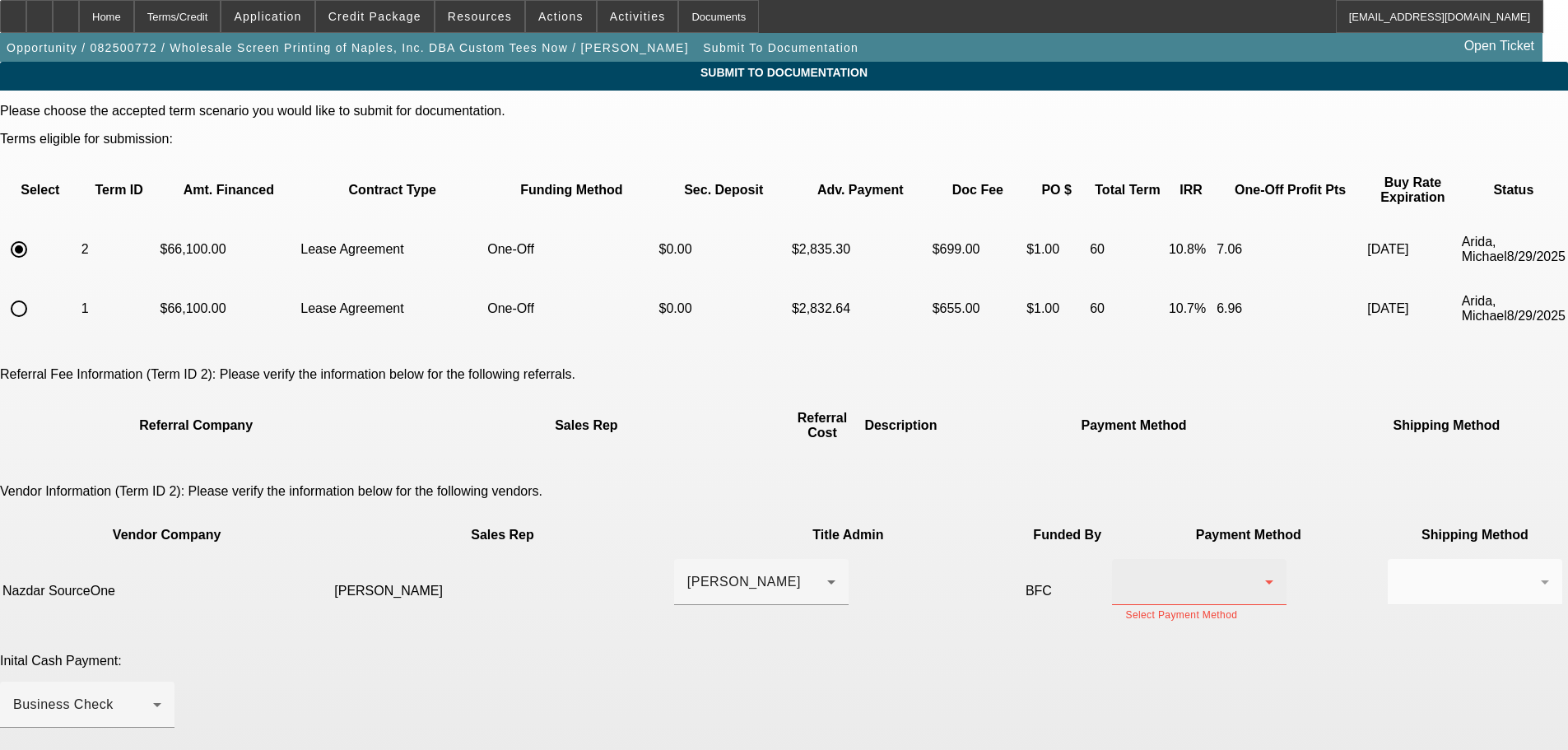
click at [1126, 558] on div at bounding box center [1200, 581] width 149 height 46
click at [920, 634] on mat-option "ACH" at bounding box center [954, 630] width 175 height 40
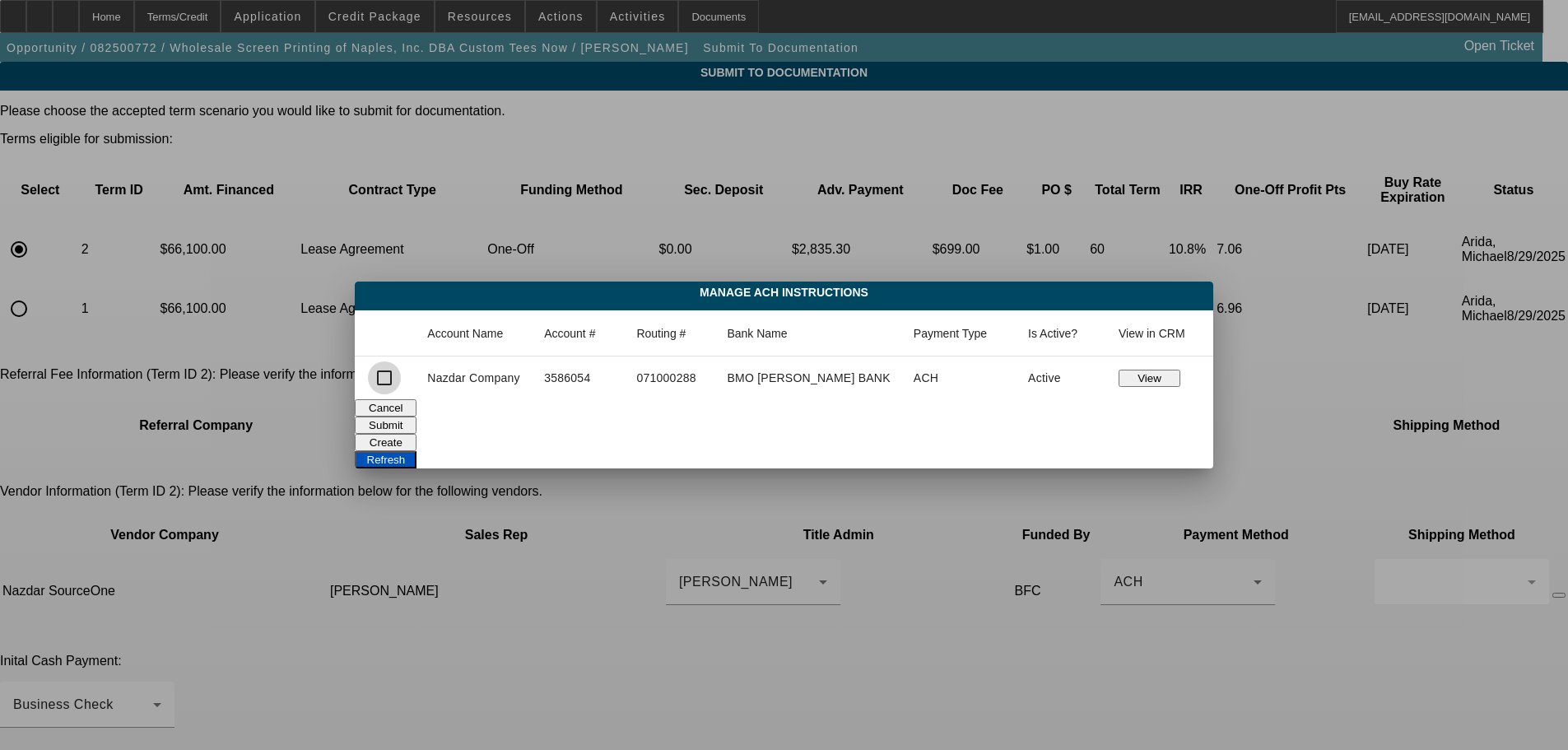
click at [401, 387] on input "checkbox" at bounding box center [384, 377] width 33 height 33
checkbox input "true"
click at [417, 429] on button "Submit" at bounding box center [385, 425] width 62 height 17
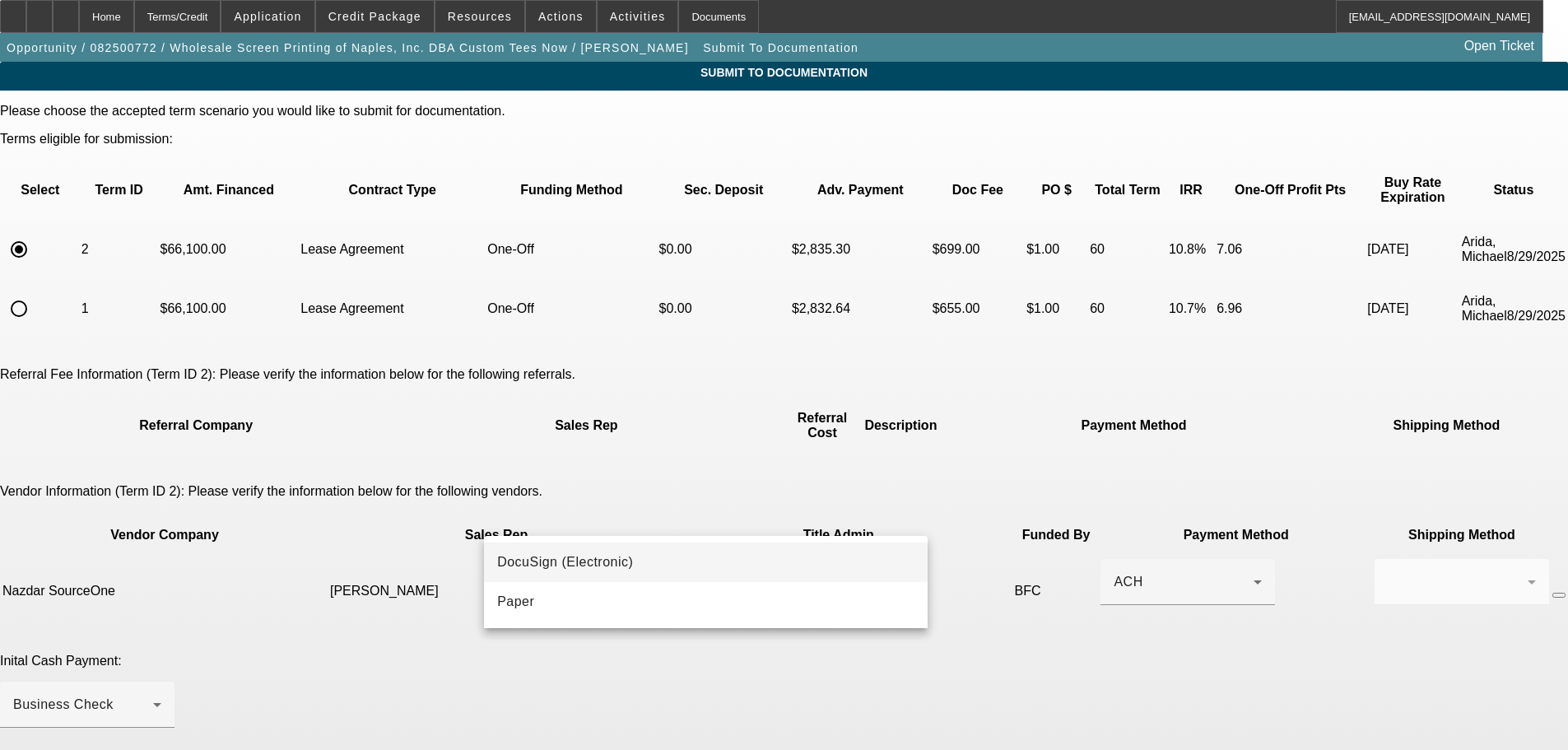
click at [630, 556] on span "DocuSign (Electronic)" at bounding box center [565, 562] width 136 height 19
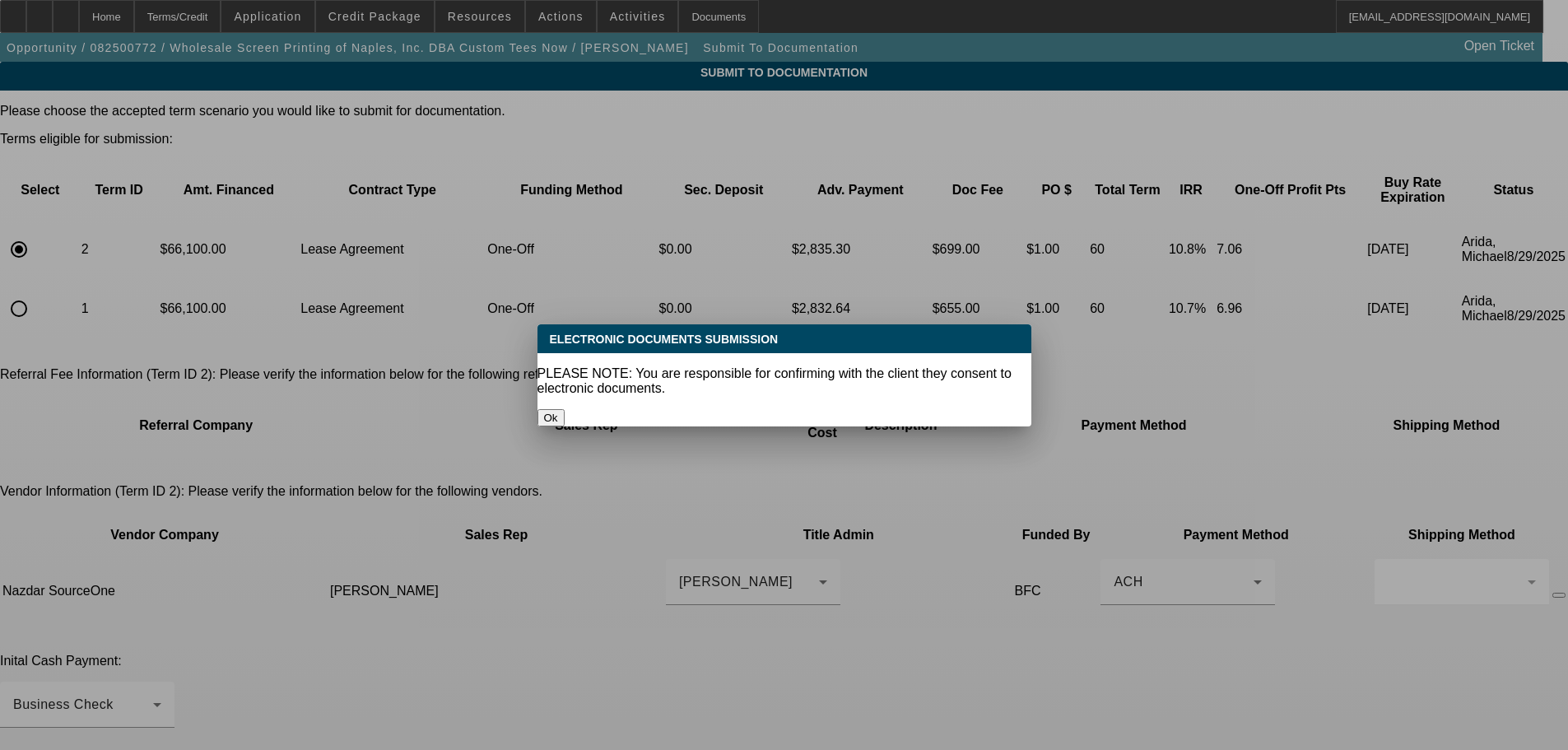
click at [565, 409] on button "Ok" at bounding box center [551, 418] width 27 height 17
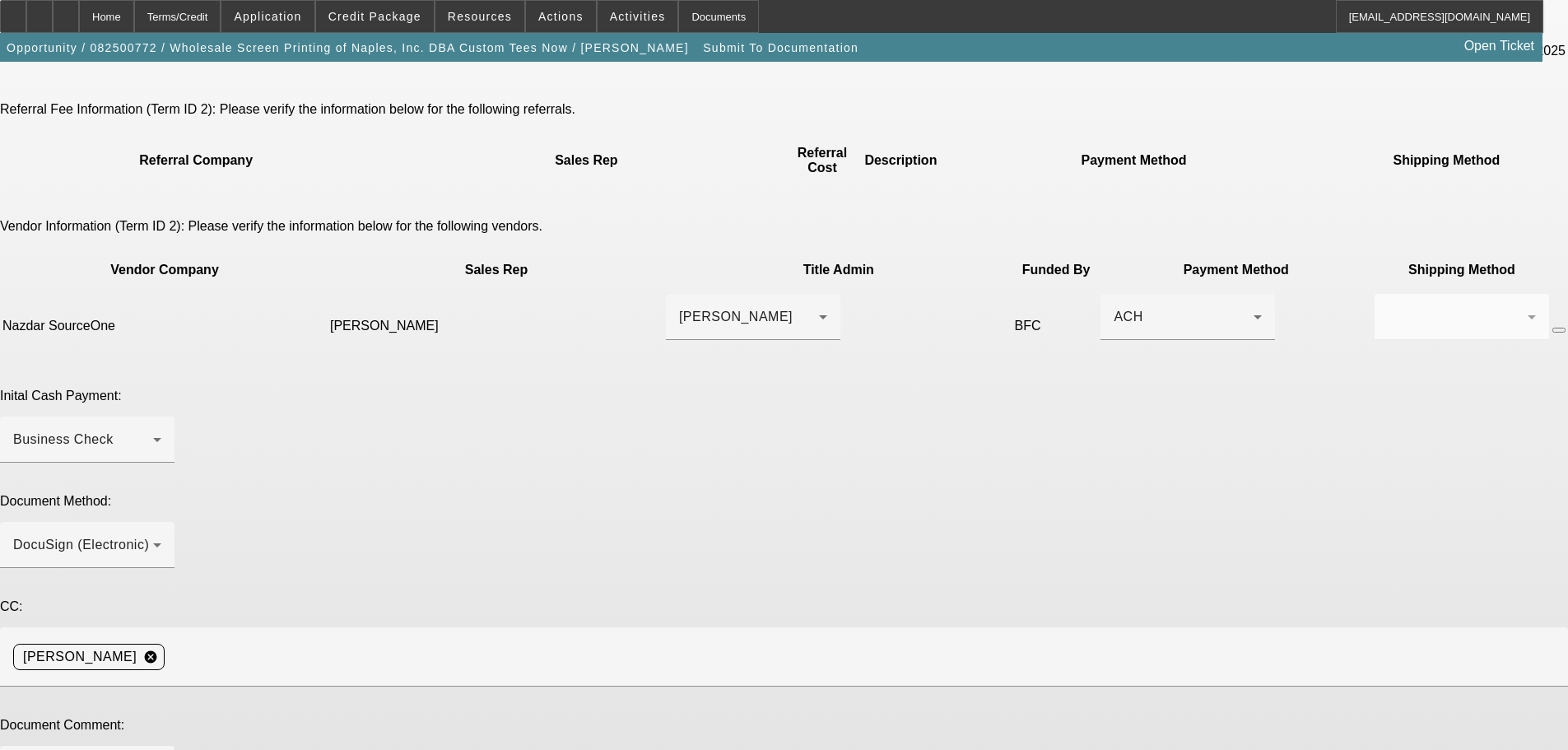
scroll to position [289, 0]
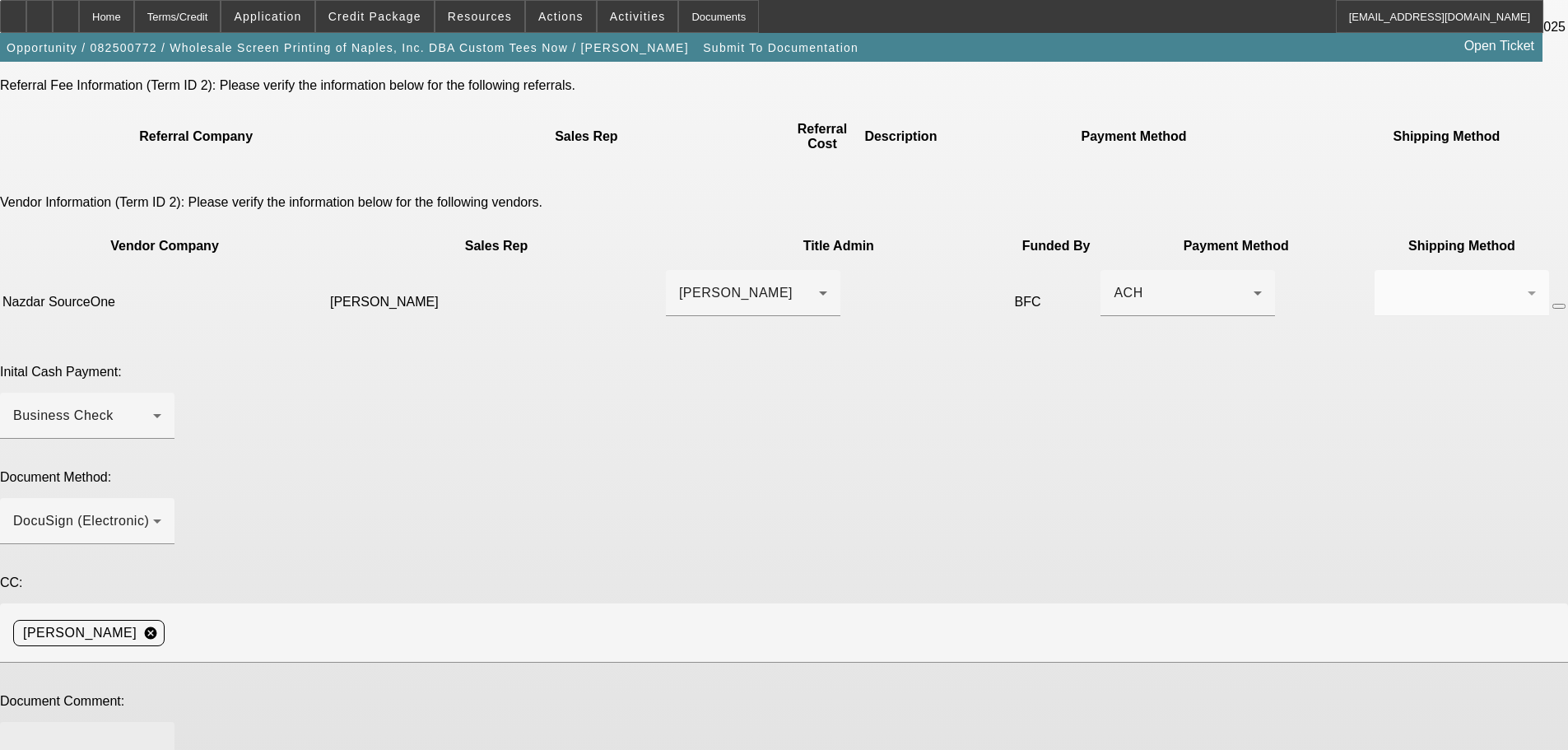
click at [161, 735] on textarea at bounding box center [88, 754] width 149 height 40
type textarea "raised payment"
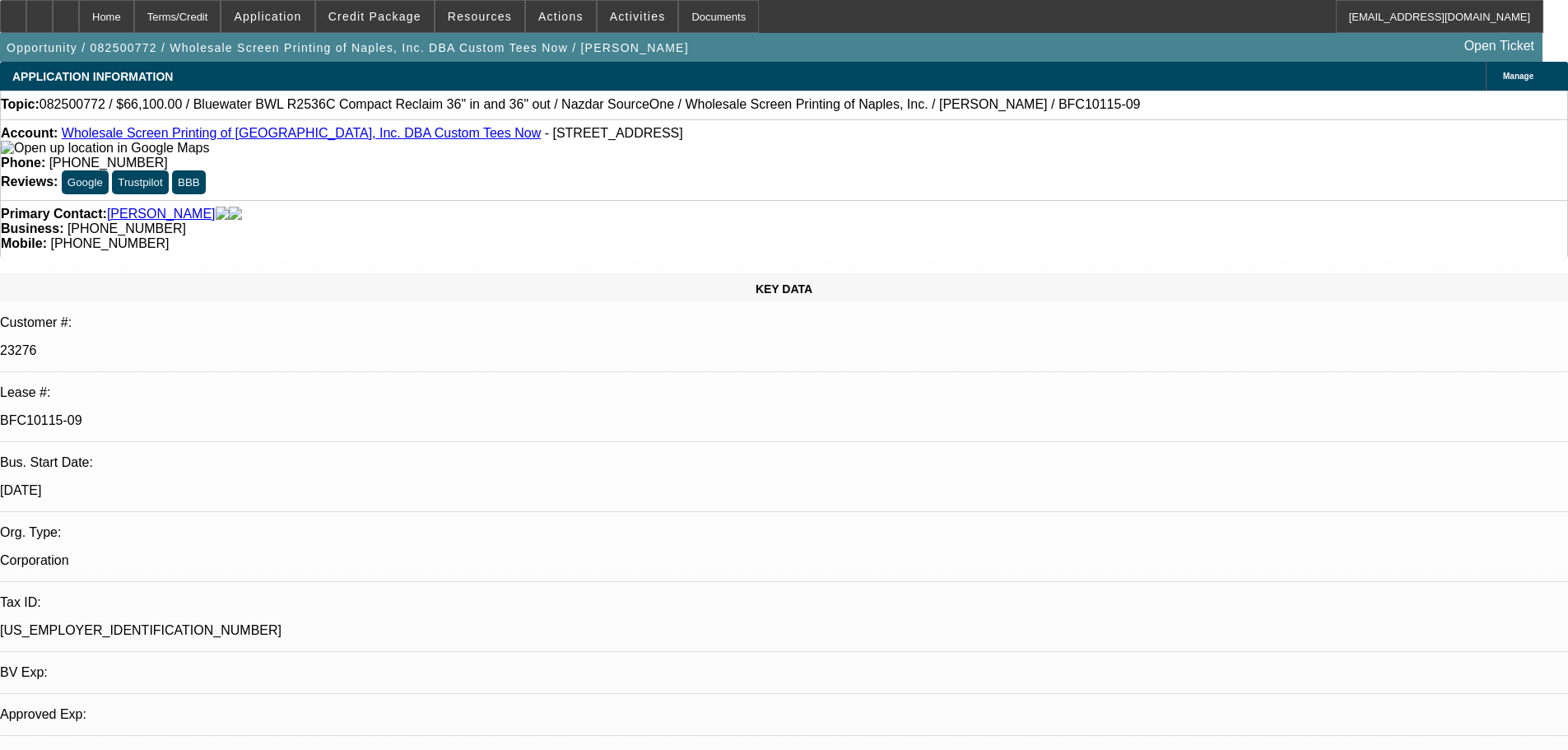
select select "0"
select select "2"
select select "0"
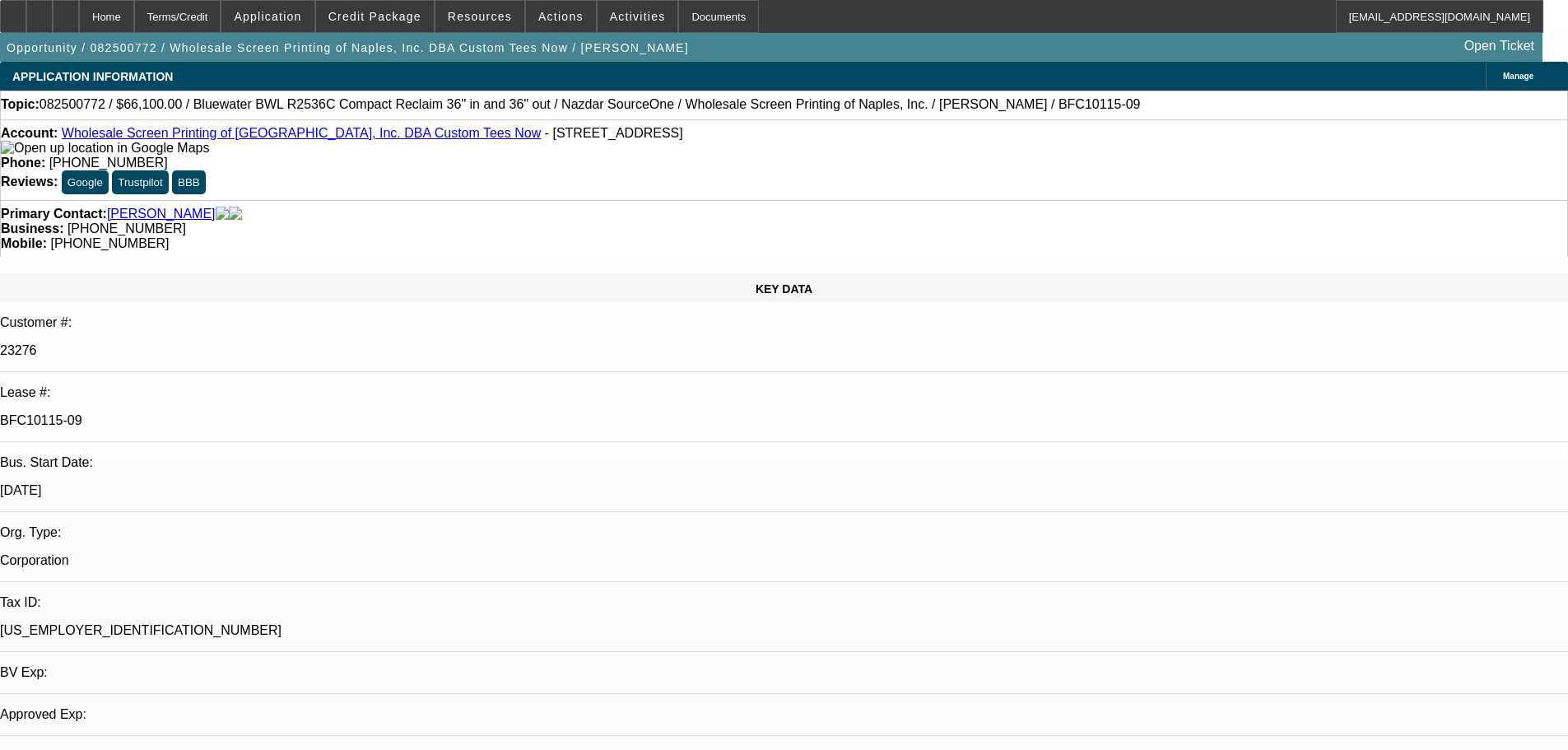
select select "0"
select select "2"
